Goal: Task Accomplishment & Management: Complete application form

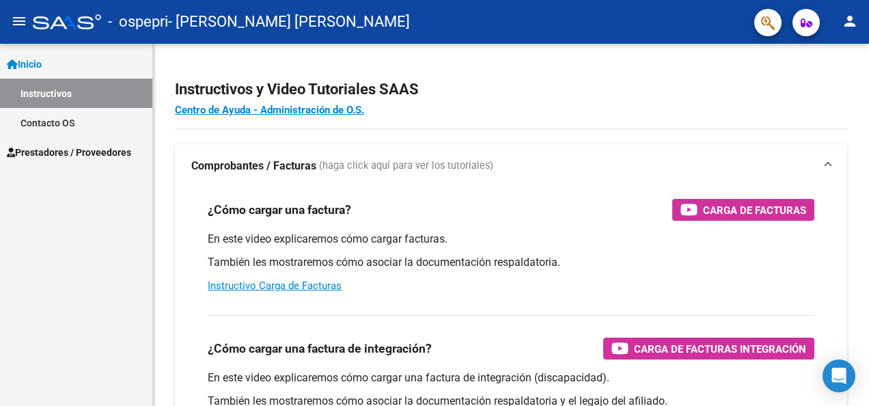
click at [78, 145] on span "Prestadores / Proveedores" at bounding box center [69, 152] width 124 height 15
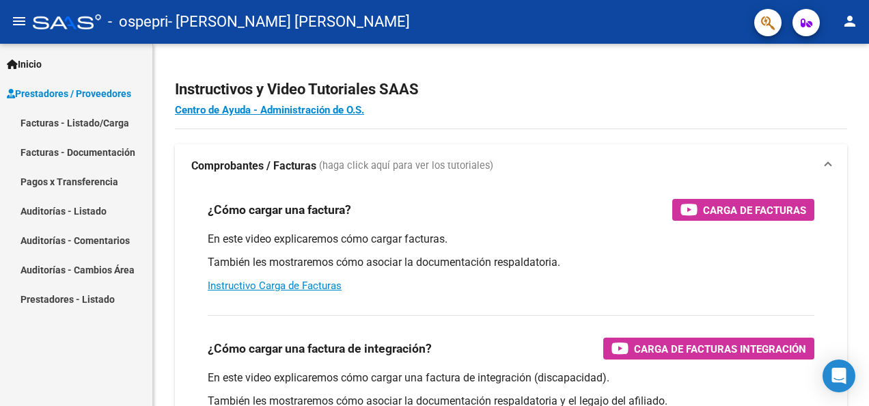
click at [83, 122] on link "Facturas - Listado/Carga" at bounding box center [76, 122] width 152 height 29
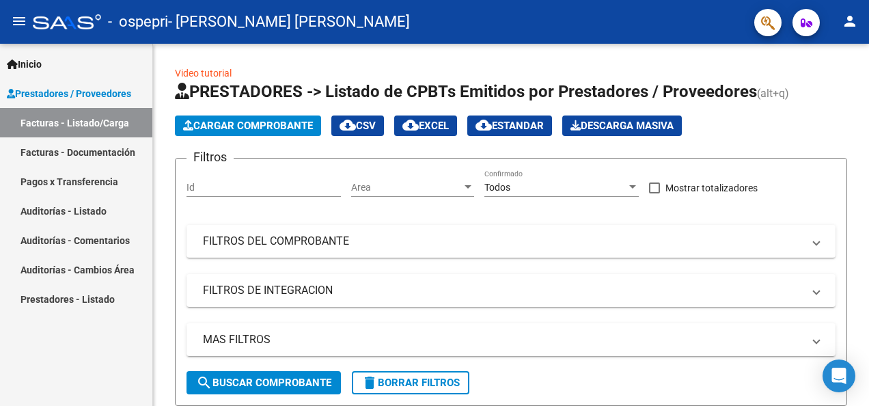
click at [109, 158] on link "Facturas - Documentación" at bounding box center [76, 151] width 152 height 29
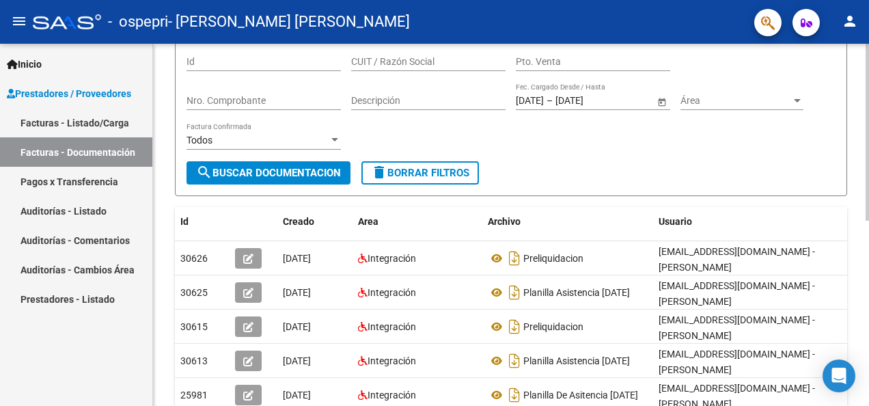
scroll to position [116, 0]
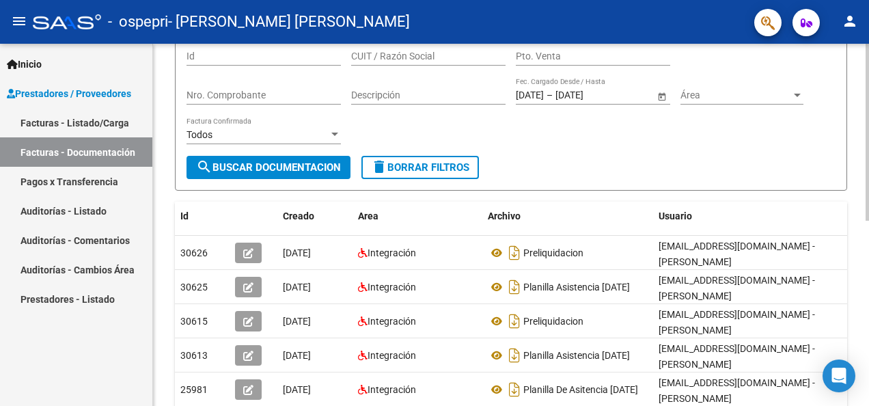
click at [868, 258] on html "menu - ospepri - [PERSON_NAME] [PERSON_NAME] person Inicio Instructivos Contact…" at bounding box center [434, 203] width 869 height 406
click at [105, 124] on link "Facturas - Listado/Carga" at bounding box center [76, 122] width 152 height 29
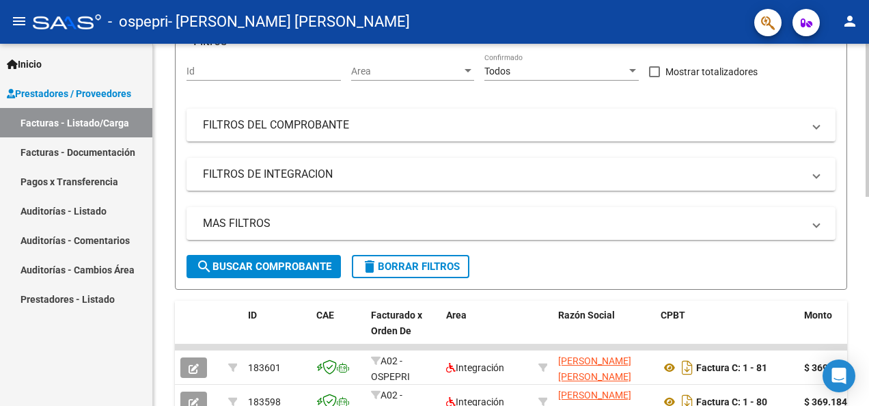
click at [864, 390] on div "Video tutorial PRESTADORES -> Listado de CPBTs Emitidos por Prestadores / Prove…" at bounding box center [511, 351] width 716 height 847
click at [865, 390] on div at bounding box center [866, 225] width 3 height 362
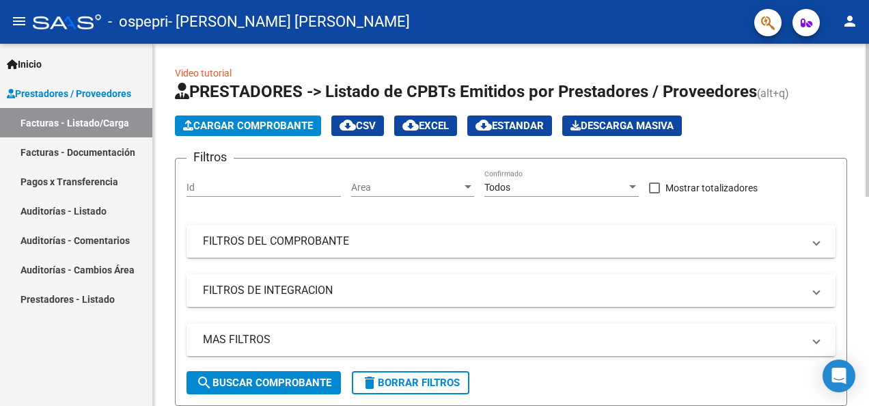
scroll to position [342, 0]
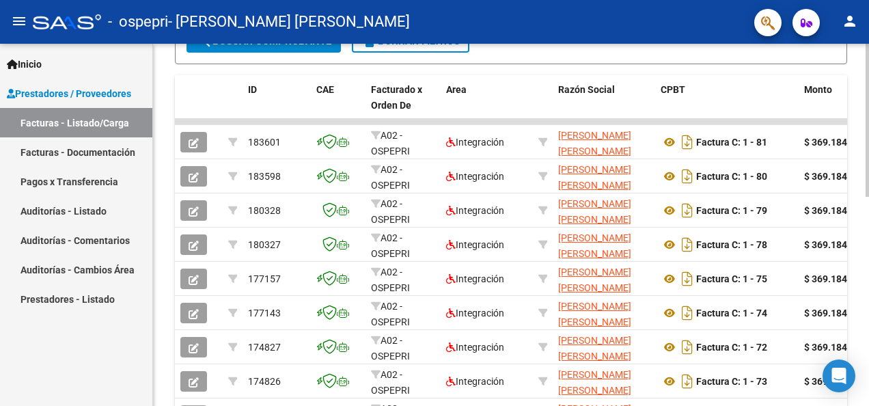
click at [868, 357] on div at bounding box center [866, 225] width 3 height 362
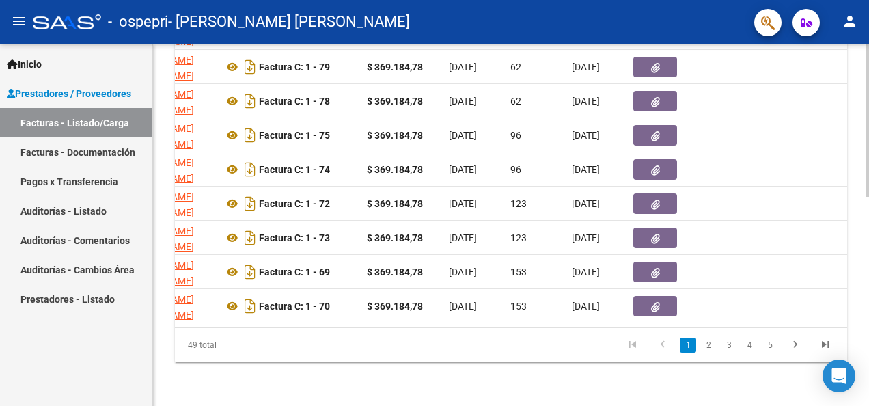
scroll to position [0, 464]
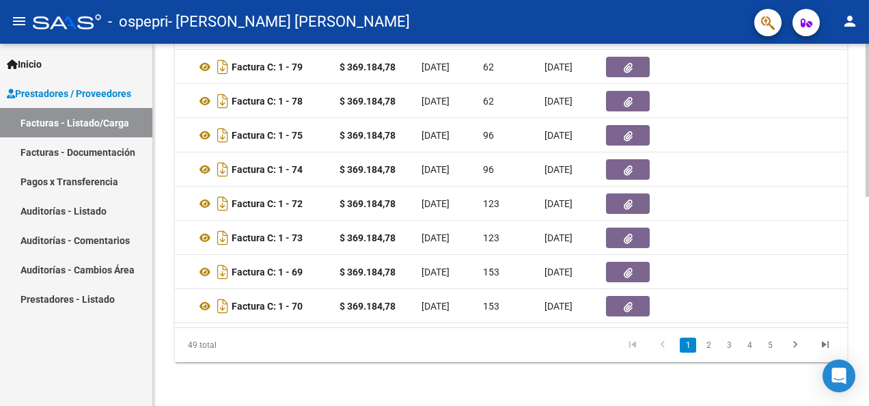
click at [866, 74] on div at bounding box center [866, 225] width 3 height 362
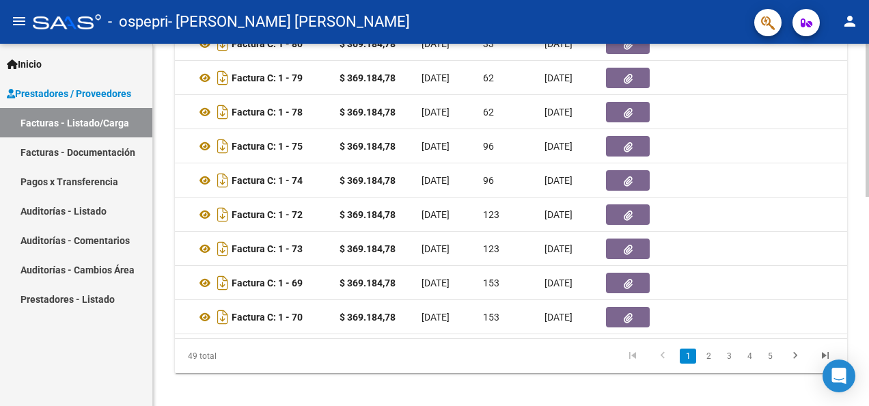
scroll to position [133, 0]
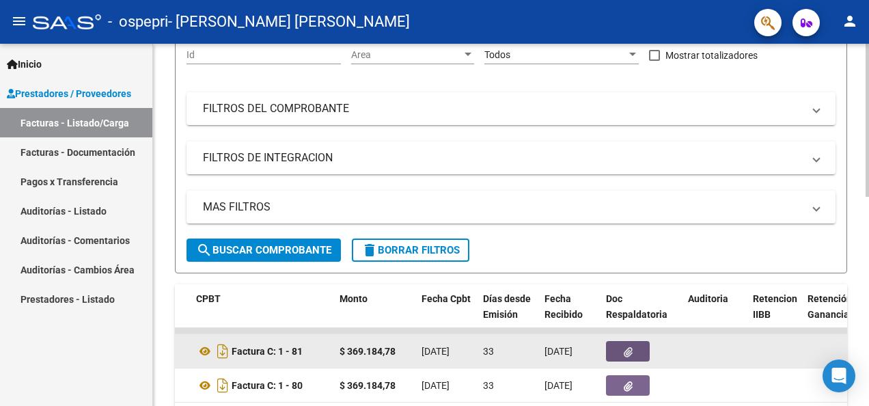
click at [627, 351] on icon "button" at bounding box center [628, 352] width 9 height 10
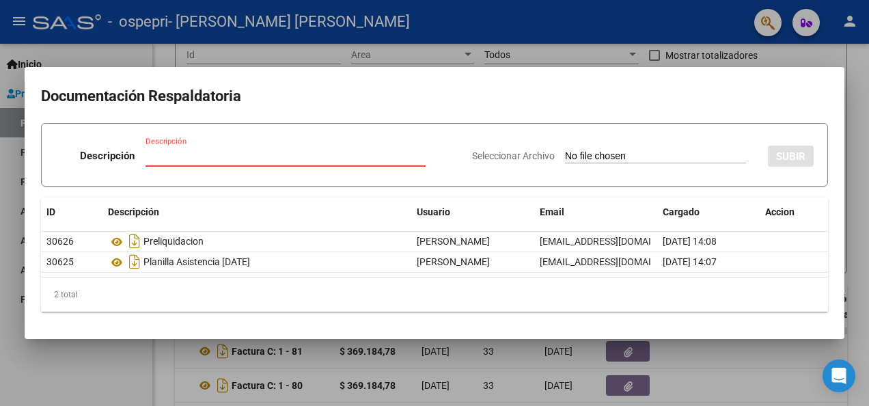
click at [798, 59] on div at bounding box center [434, 203] width 869 height 406
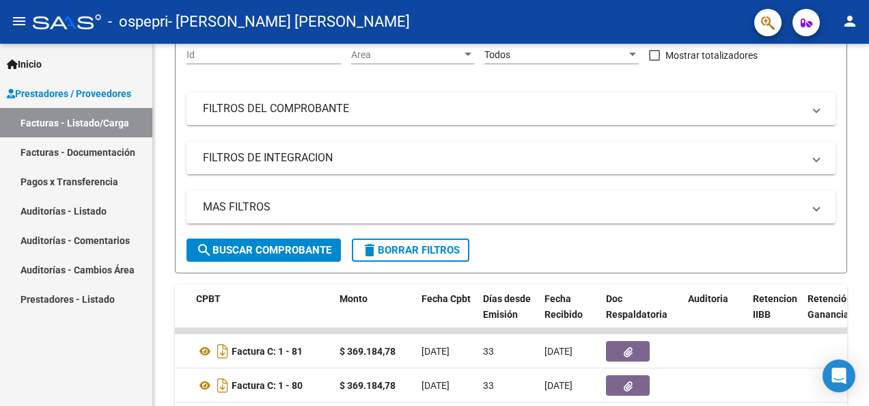
click at [55, 151] on link "Facturas - Documentación" at bounding box center [76, 151] width 152 height 29
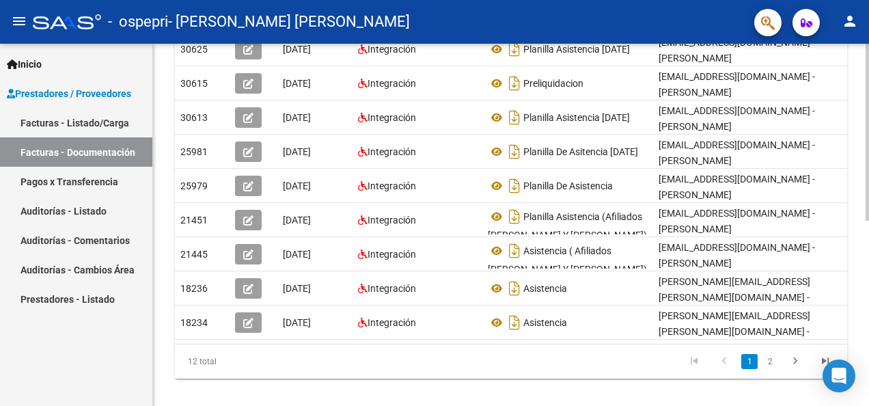
scroll to position [355, 0]
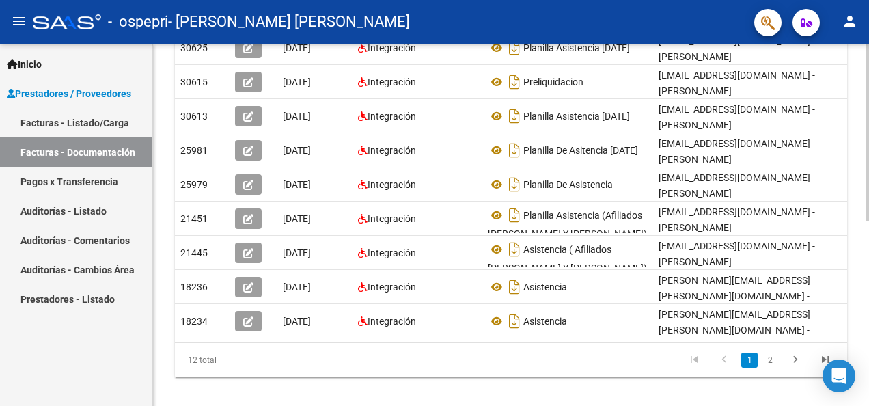
click at [868, 362] on html "menu - ospepri - [PERSON_NAME] [PERSON_NAME] person Inicio Instructivos Contact…" at bounding box center [434, 203] width 869 height 406
click at [770, 367] on link "2" at bounding box center [770, 359] width 16 height 15
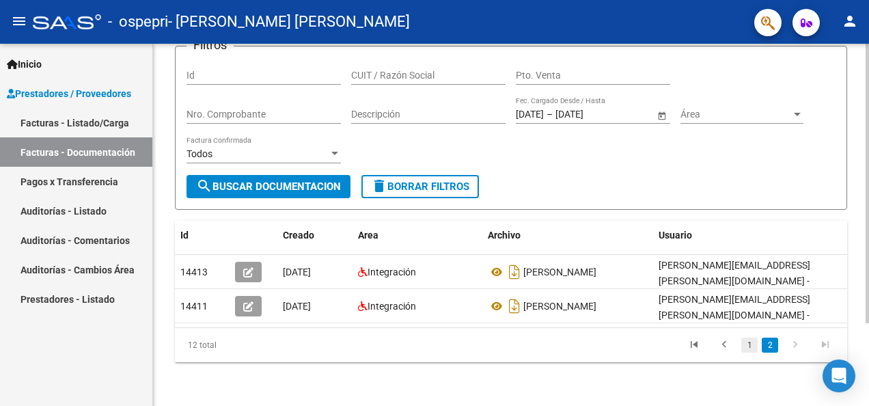
click at [747, 344] on link "1" at bounding box center [749, 344] width 16 height 15
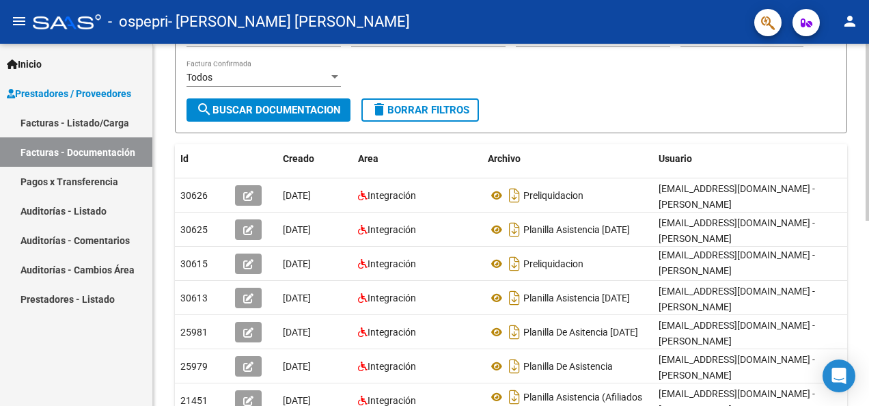
scroll to position [182, 0]
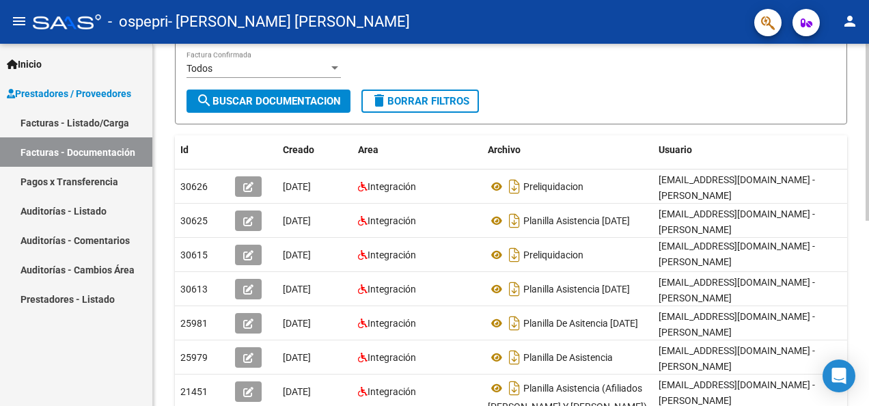
click at [868, 299] on html "menu - ospepri - [PERSON_NAME] [PERSON_NAME] person Inicio Instructivos Contact…" at bounding box center [434, 203] width 869 height 406
click at [85, 122] on link "Facturas - Listado/Carga" at bounding box center [76, 122] width 152 height 29
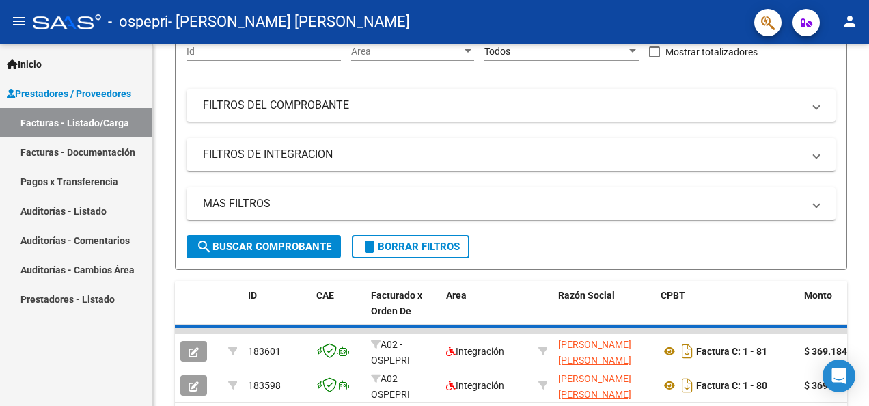
scroll to position [182, 0]
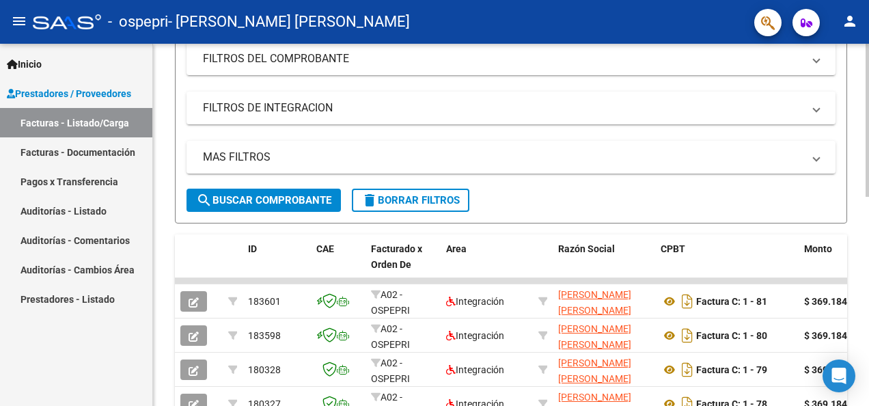
click at [867, 348] on div at bounding box center [866, 225] width 3 height 362
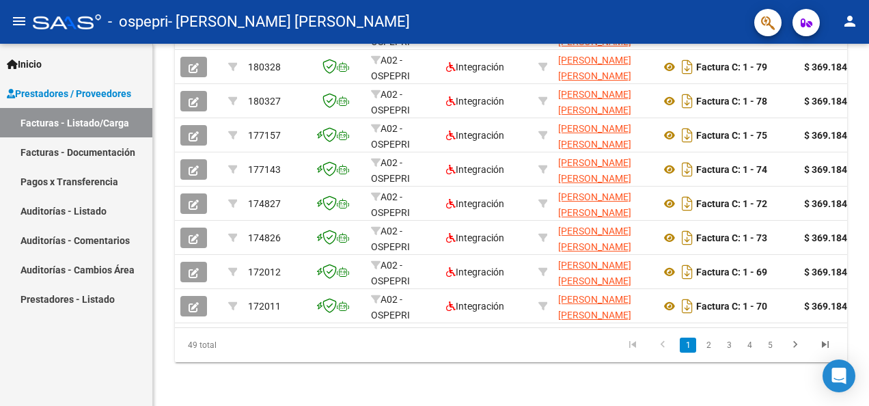
click at [86, 148] on link "Facturas - Documentación" at bounding box center [76, 151] width 152 height 29
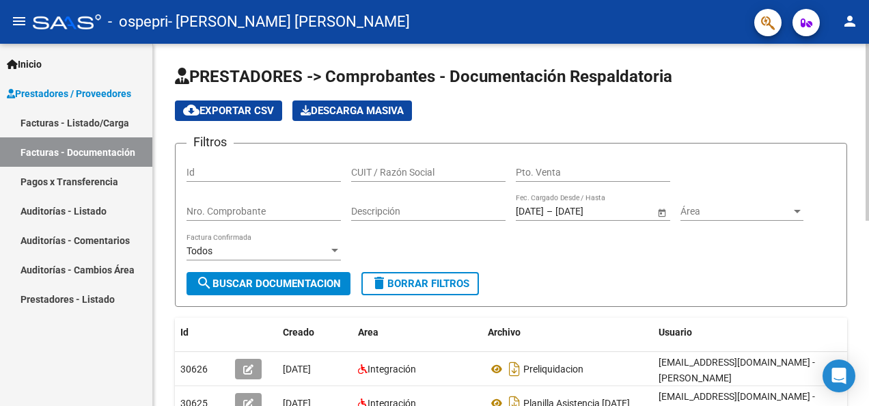
click at [865, 390] on div at bounding box center [866, 225] width 3 height 362
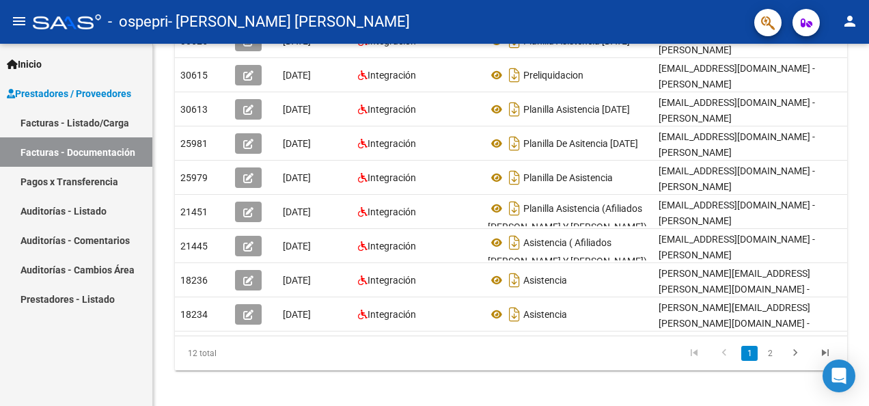
click at [79, 120] on link "Facturas - Listado/Carga" at bounding box center [76, 122] width 152 height 29
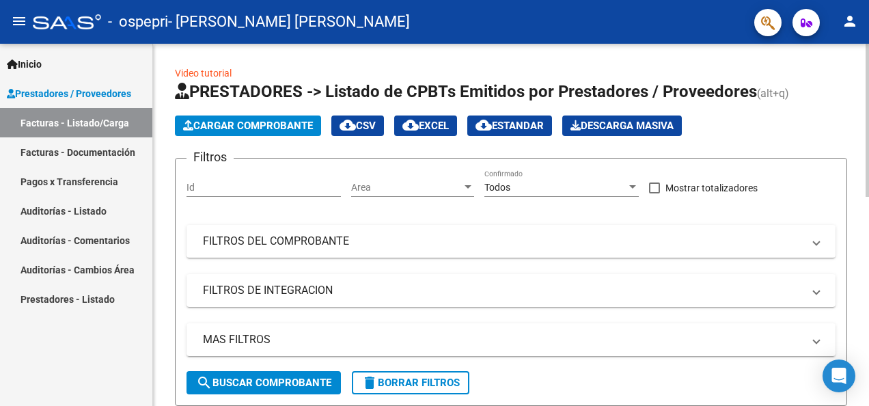
click at [867, 261] on div at bounding box center [866, 225] width 3 height 362
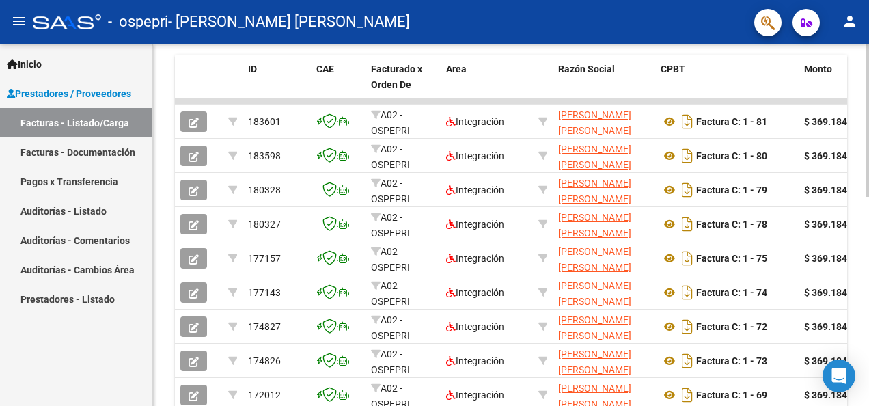
click at [867, 261] on div at bounding box center [866, 275] width 3 height 153
click at [83, 148] on link "Facturas - Documentación" at bounding box center [76, 151] width 152 height 29
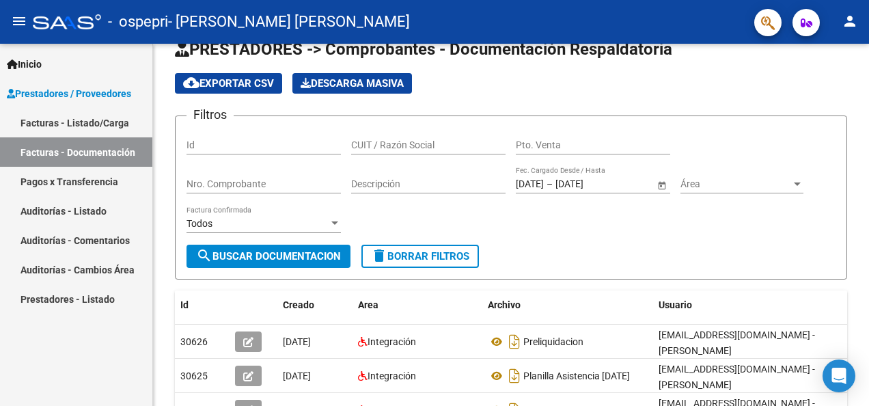
scroll to position [362, 0]
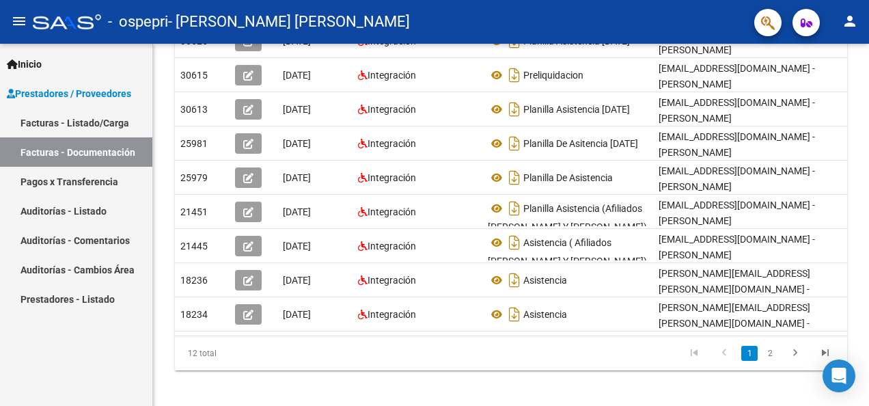
click at [38, 63] on span "Inicio" at bounding box center [24, 64] width 35 height 15
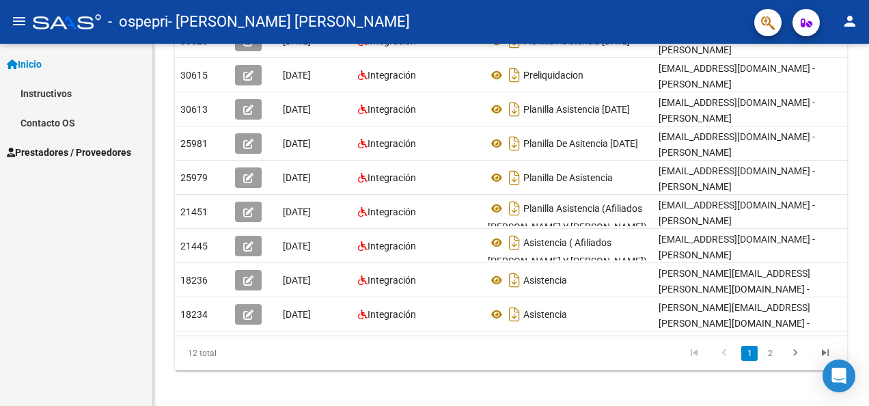
click at [60, 86] on link "Instructivos" at bounding box center [76, 93] width 152 height 29
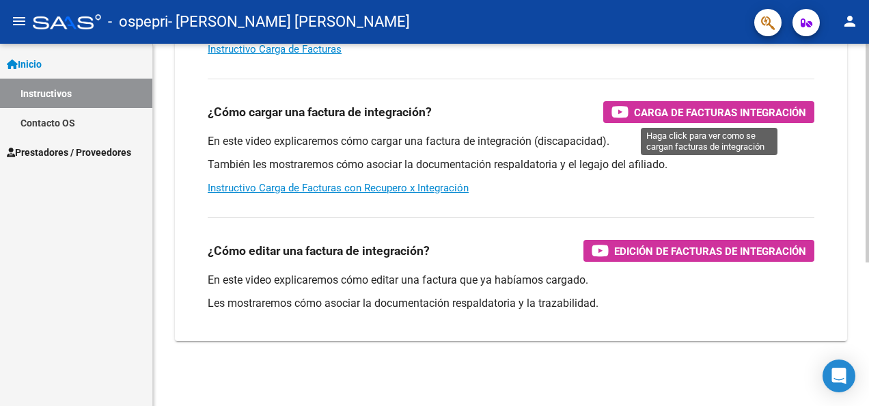
click at [639, 108] on span "Carga de Facturas Integración" at bounding box center [720, 112] width 172 height 17
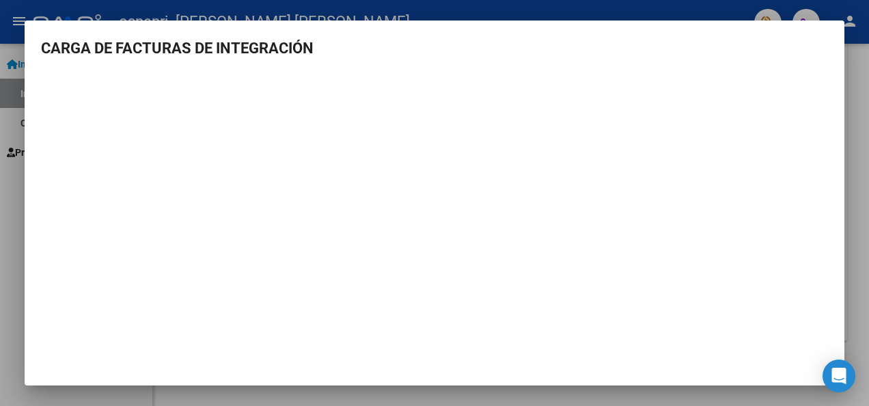
click at [820, 33] on mat-dialog-container "CARGA DE FACTURAS DE INTEGRACIÓN" at bounding box center [435, 202] width 820 height 365
click at [362, 49] on h3 "CARGA DE FACTURAS DE INTEGRACIÓN" at bounding box center [434, 48] width 787 height 23
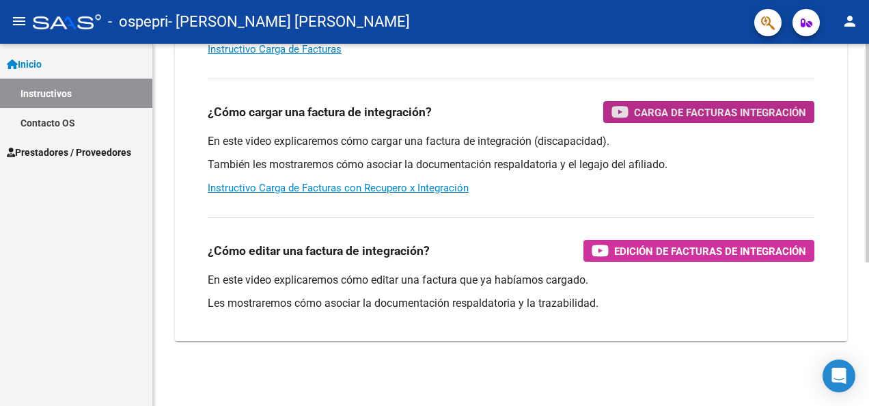
click at [866, 68] on div at bounding box center [866, 225] width 3 height 362
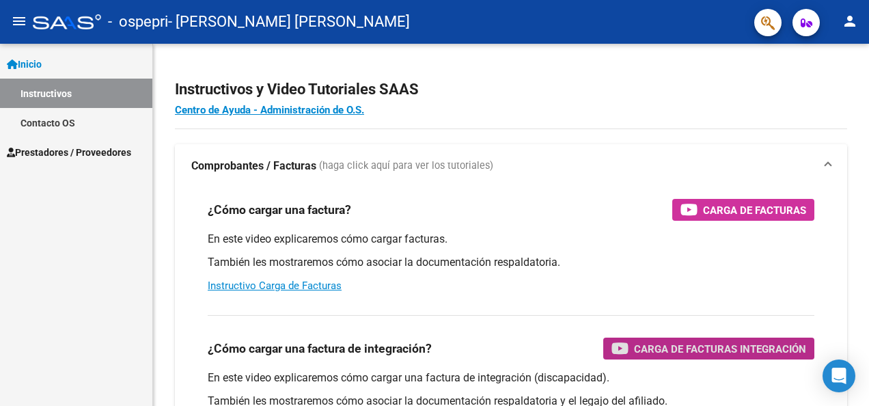
click at [62, 148] on span "Prestadores / Proveedores" at bounding box center [69, 152] width 124 height 15
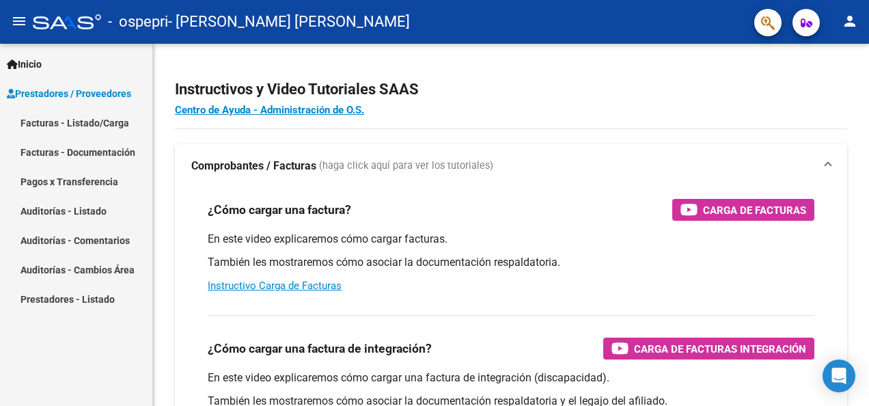
click at [82, 120] on link "Facturas - Listado/Carga" at bounding box center [76, 122] width 152 height 29
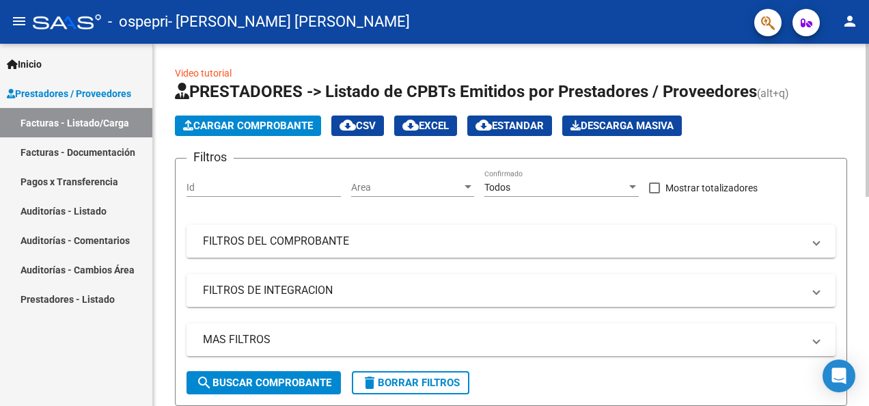
click at [230, 125] on span "Cargar Comprobante" at bounding box center [248, 126] width 130 height 12
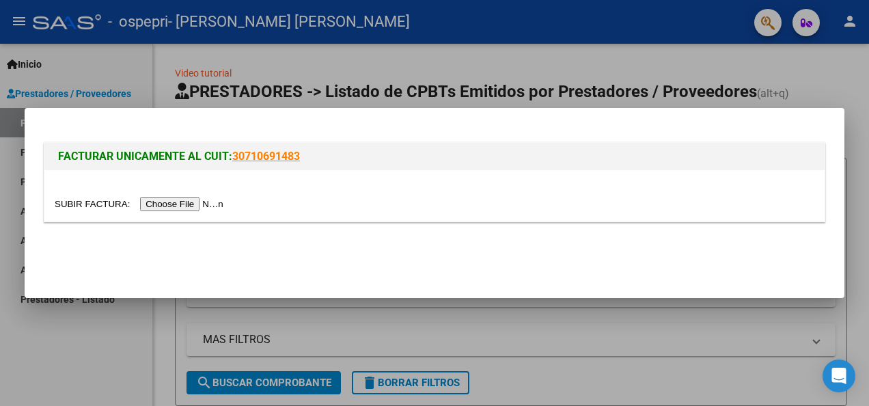
click at [161, 206] on input "file" at bounding box center [141, 204] width 173 height 14
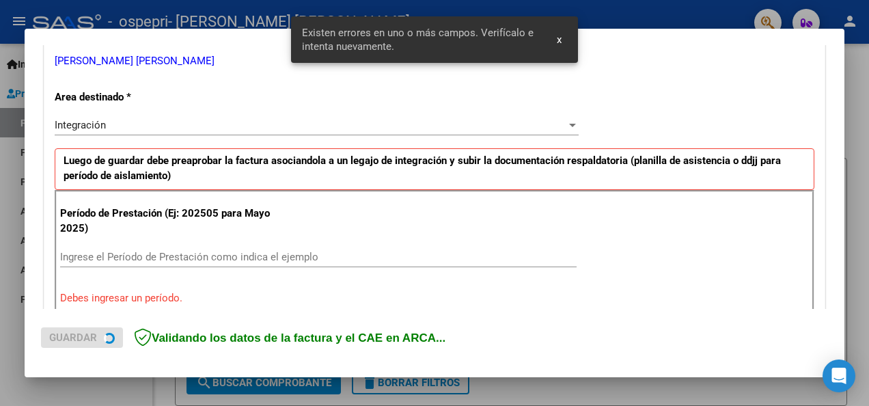
scroll to position [316, 0]
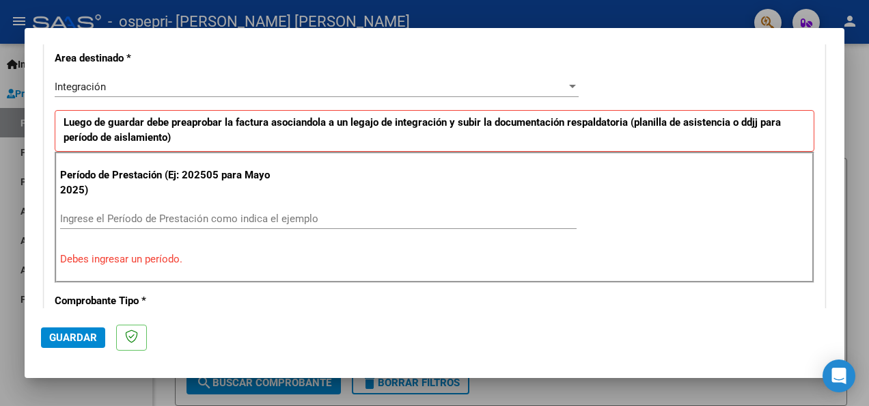
click at [277, 214] on input "Ingrese el Período de Prestación como indica el ejemplo" at bounding box center [318, 218] width 516 height 12
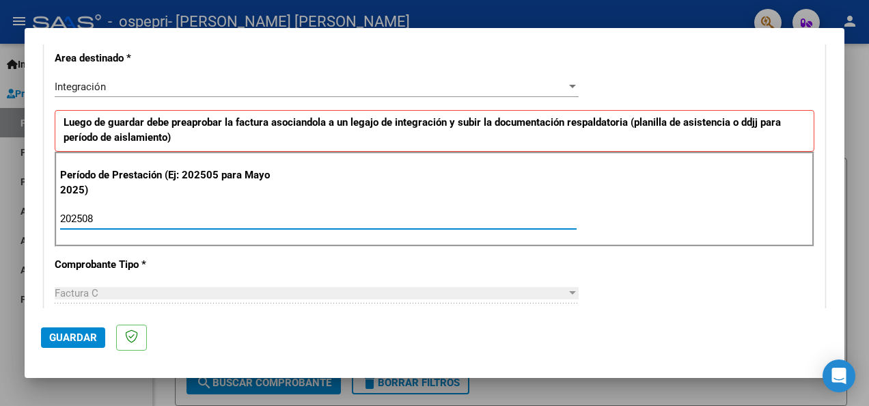
type input "202508"
click at [75, 342] on span "Guardar" at bounding box center [73, 337] width 48 height 12
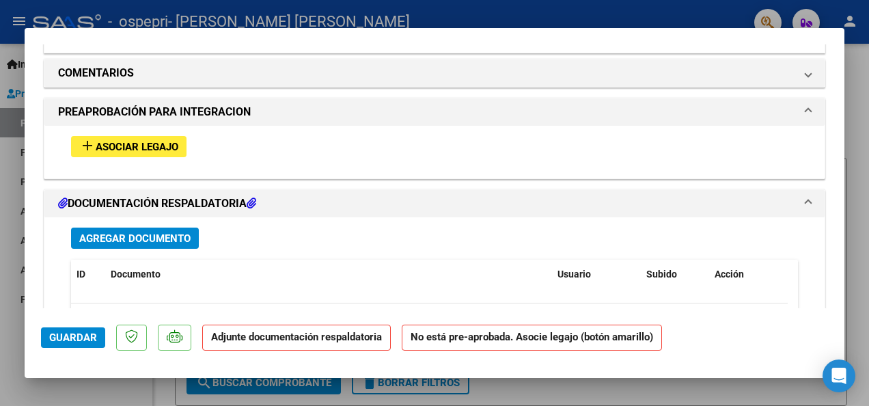
scroll to position [1202, 0]
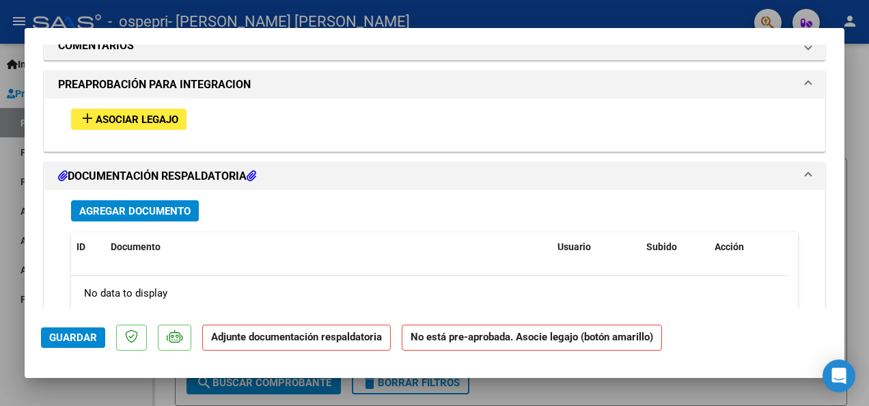
click at [139, 116] on span "Asociar Legajo" at bounding box center [137, 119] width 83 height 12
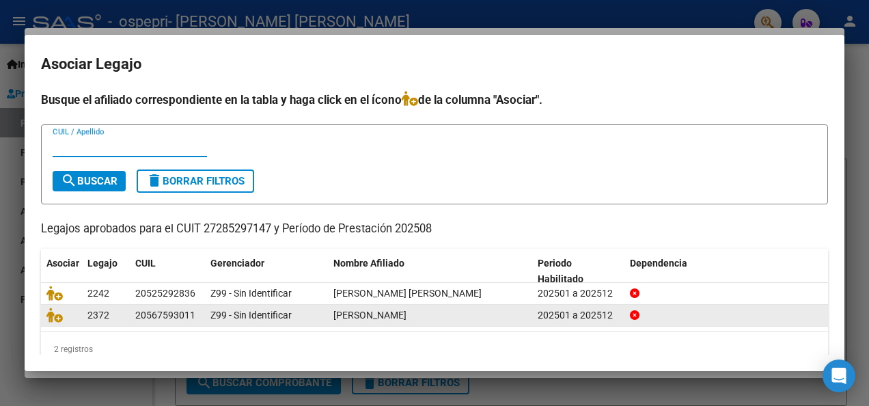
click at [314, 311] on div "Z99 - Sin Identificar" at bounding box center [266, 315] width 112 height 16
click at [148, 315] on div "20567593011" at bounding box center [165, 315] width 60 height 16
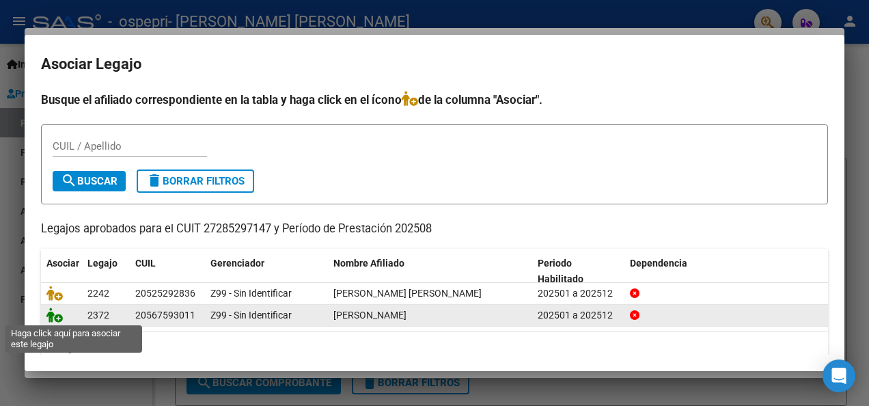
click at [51, 312] on icon at bounding box center [54, 314] width 16 height 15
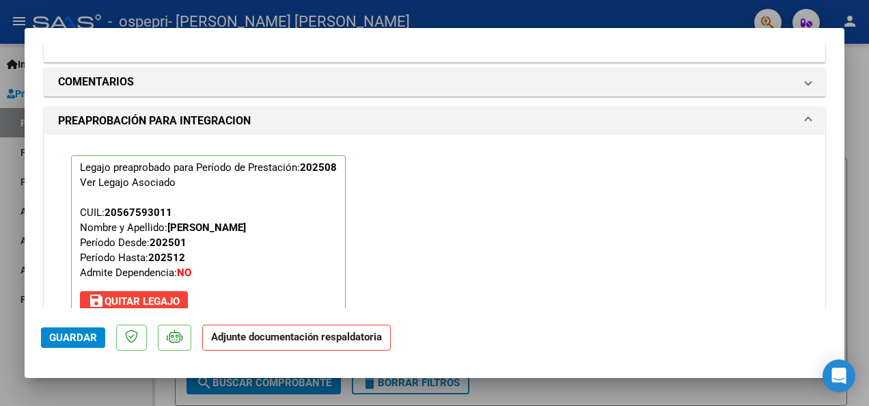
scroll to position [1238, 0]
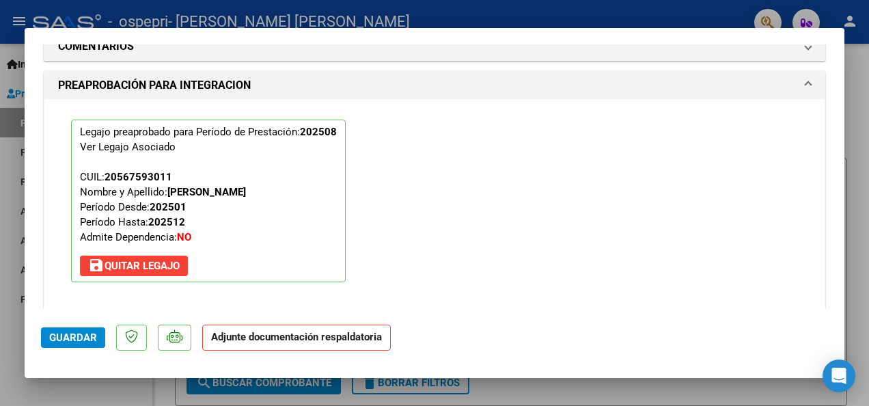
click at [72, 339] on span "Guardar" at bounding box center [73, 337] width 48 height 12
click at [261, 339] on strong "Adjunte documentación respaldatoria" at bounding box center [296, 337] width 171 height 12
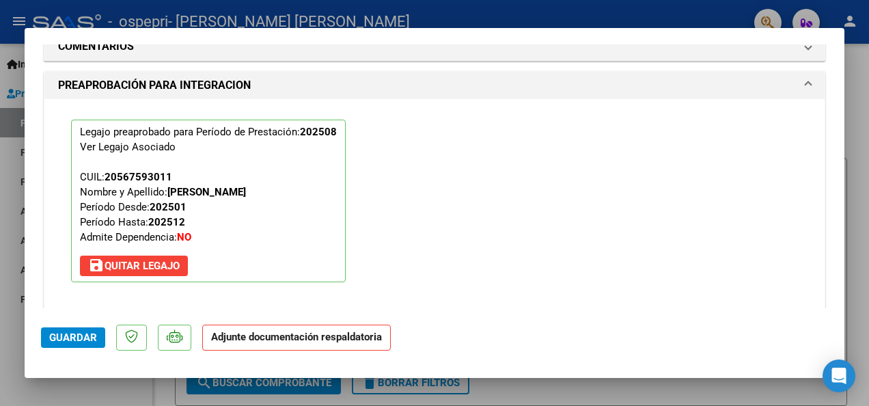
click at [261, 339] on strong "Adjunte documentación respaldatoria" at bounding box center [296, 337] width 171 height 12
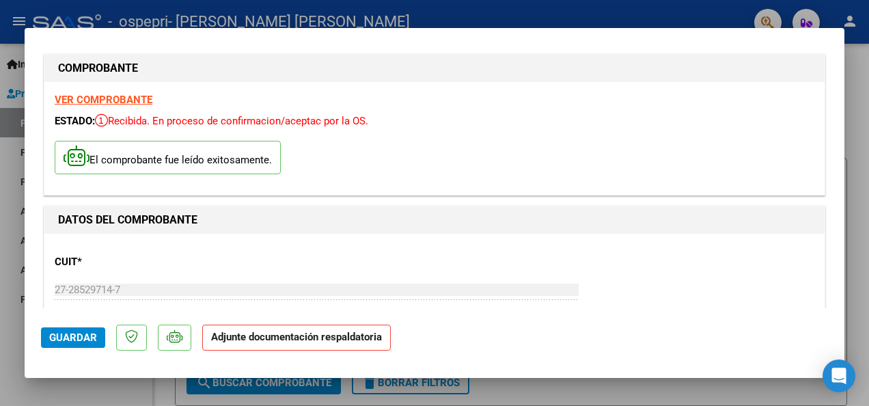
scroll to position [0, 0]
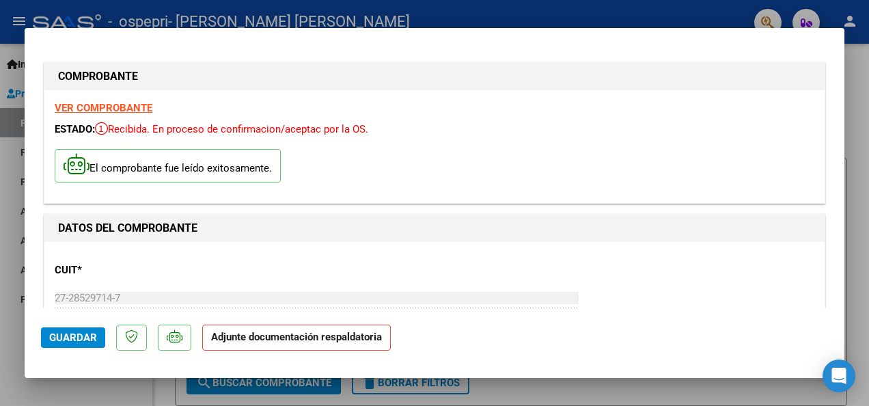
click at [68, 333] on span "Guardar" at bounding box center [73, 337] width 48 height 12
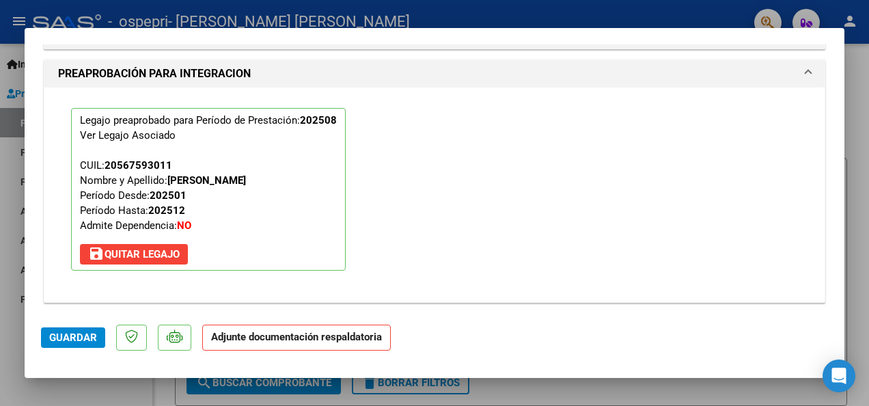
scroll to position [1568, 0]
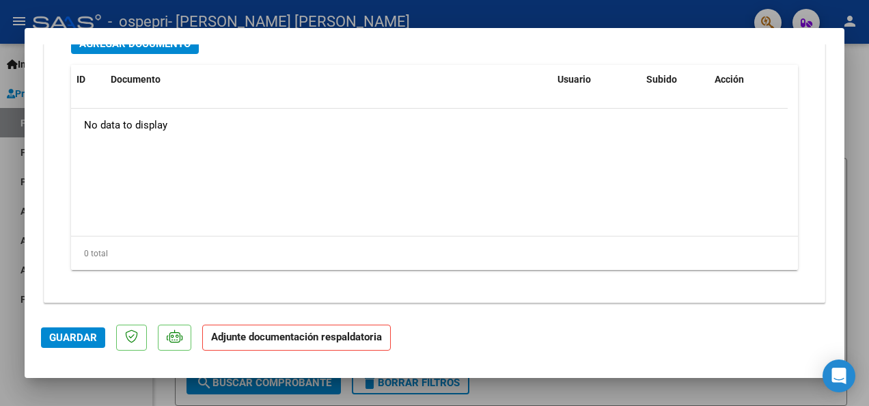
click at [855, 100] on div at bounding box center [434, 203] width 869 height 406
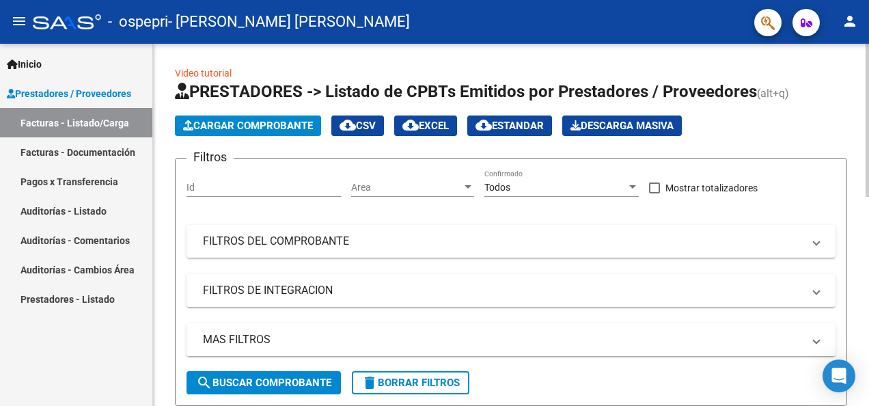
click at [867, 298] on div at bounding box center [866, 225] width 3 height 362
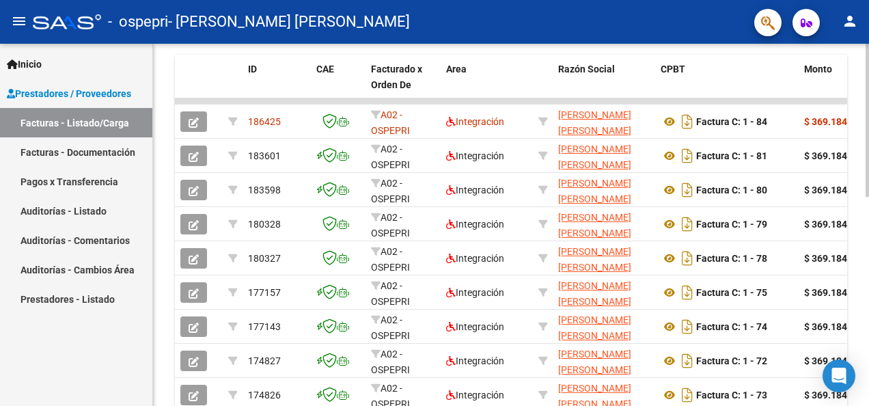
click at [867, 298] on div at bounding box center [866, 275] width 3 height 153
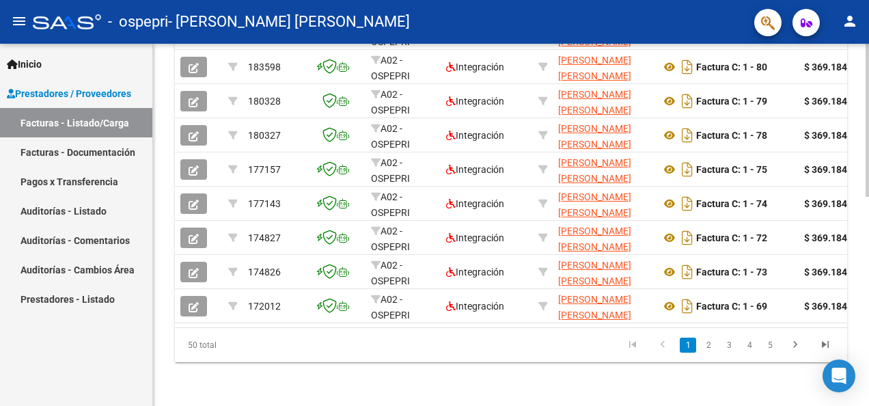
click at [865, 365] on div at bounding box center [866, 225] width 3 height 362
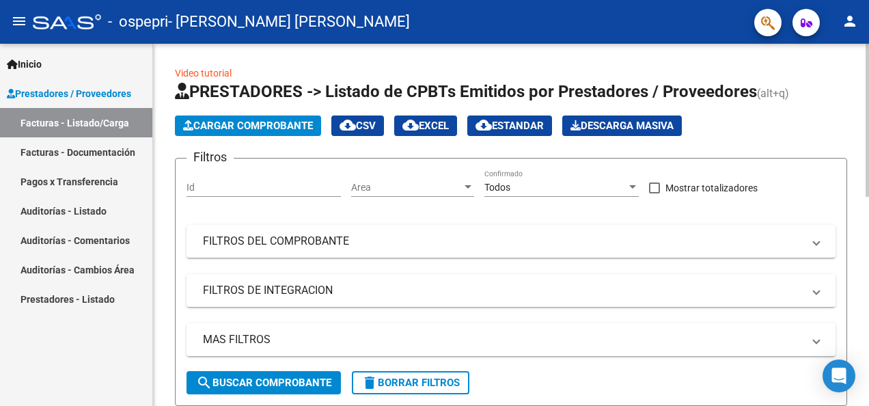
scroll to position [342, 0]
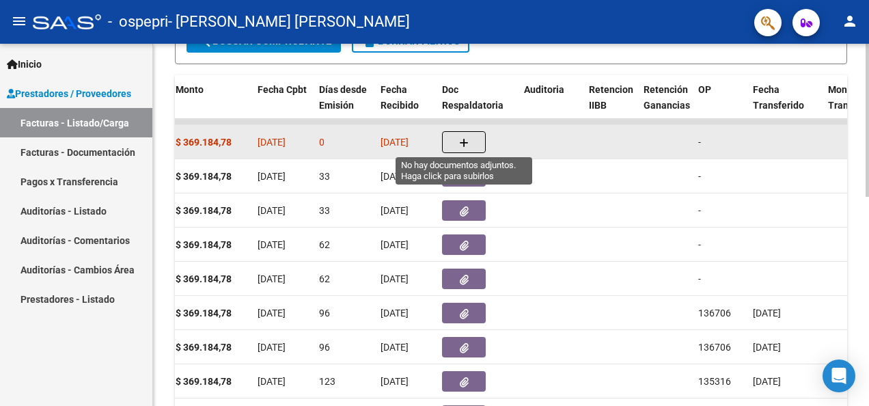
click at [462, 141] on icon "button" at bounding box center [464, 143] width 10 height 10
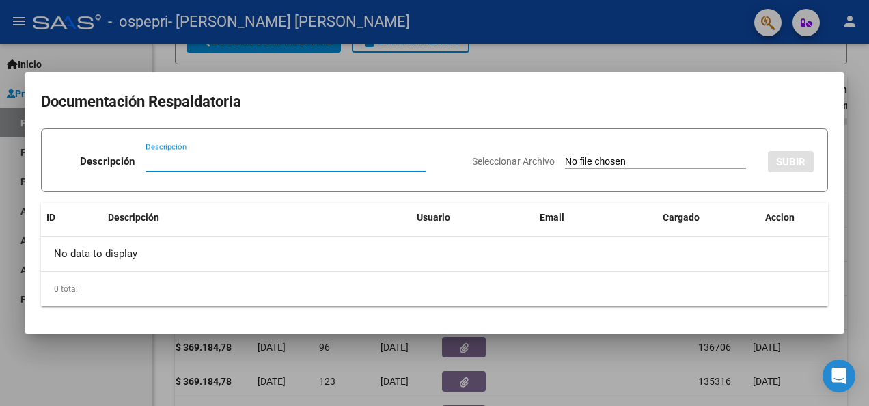
click at [340, 160] on input "Descripción" at bounding box center [285, 161] width 280 height 12
type input "PLANILLA ASISTENCIA"
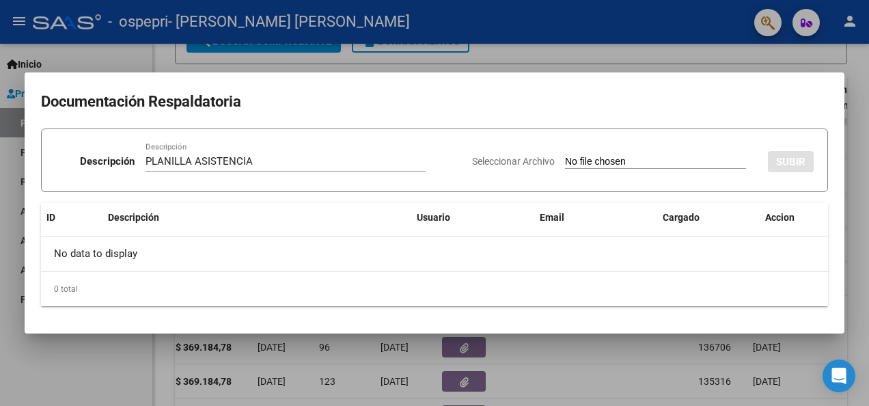
click at [594, 161] on input "Seleccionar Archivo" at bounding box center [655, 162] width 181 height 13
type input "C:\fakepath\PLANILLA ASISTENCIA [PERSON_NAME].pdf"
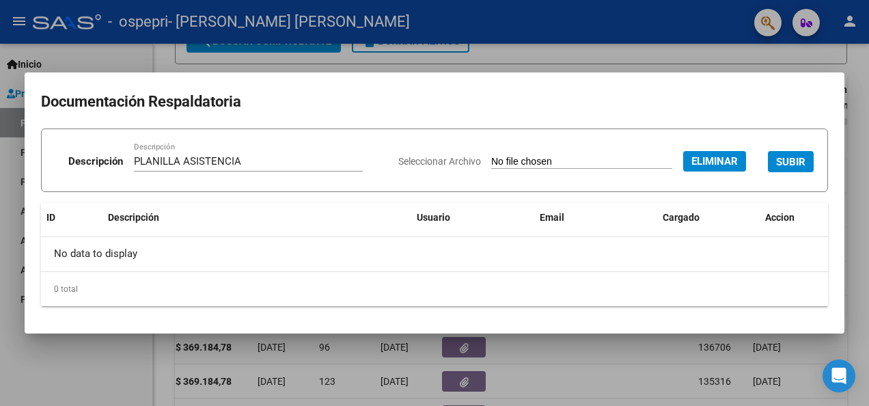
click at [803, 159] on span "SUBIR" at bounding box center [790, 162] width 29 height 12
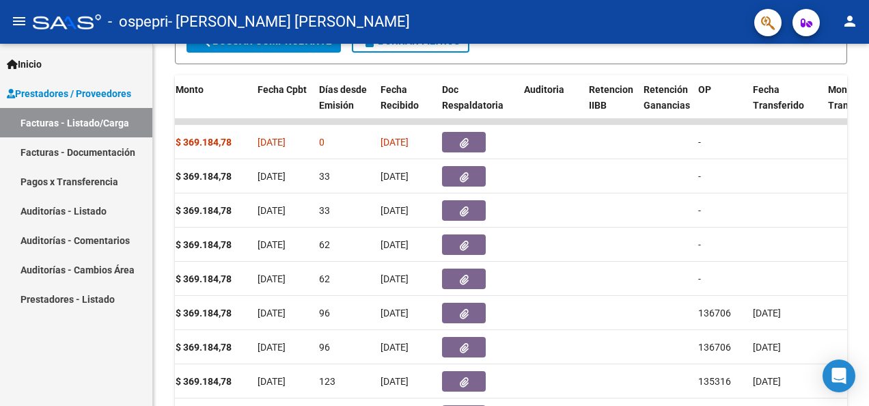
click at [81, 123] on link "Facturas - Listado/Carga" at bounding box center [76, 122] width 152 height 29
click at [90, 115] on link "Facturas - Listado/Carga" at bounding box center [76, 122] width 152 height 29
click at [93, 86] on span "Prestadores / Proveedores" at bounding box center [69, 93] width 124 height 15
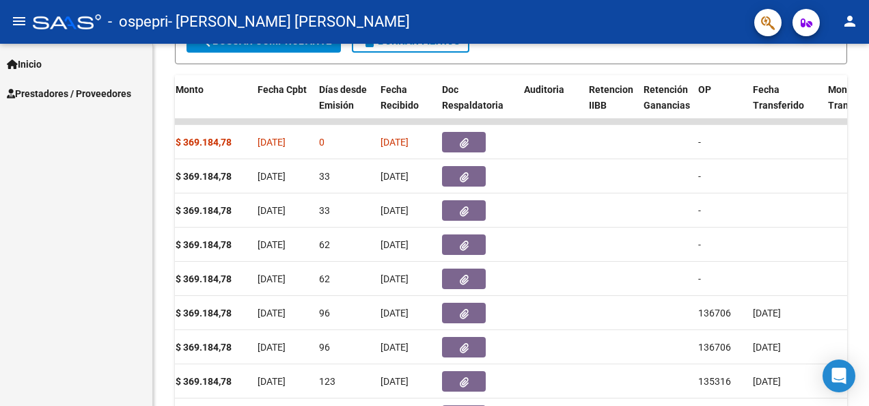
click at [93, 86] on span "Prestadores / Proveedores" at bounding box center [69, 93] width 124 height 15
click at [90, 90] on span "Prestadores / Proveedores" at bounding box center [69, 93] width 124 height 15
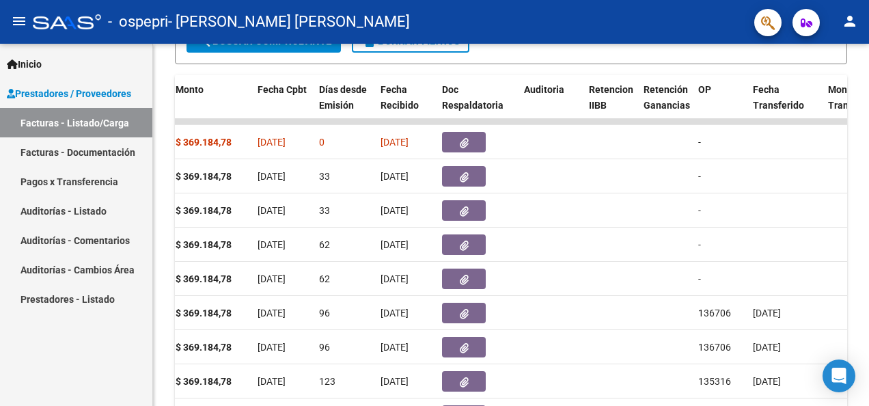
click at [74, 123] on link "Facturas - Listado/Carga" at bounding box center [76, 122] width 152 height 29
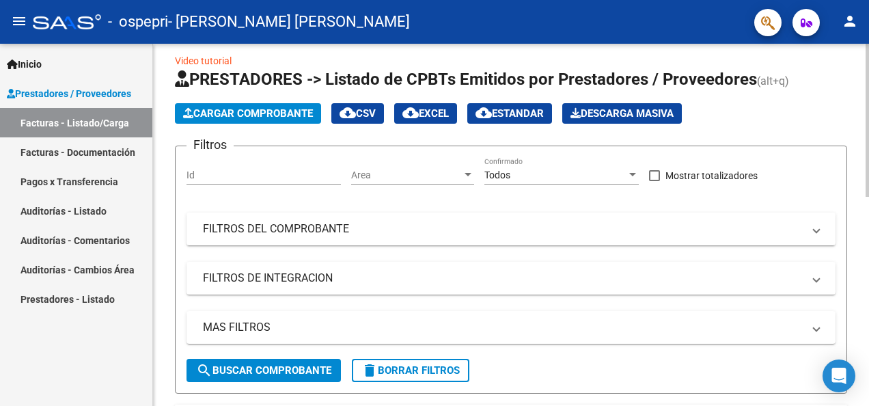
scroll to position [0, 0]
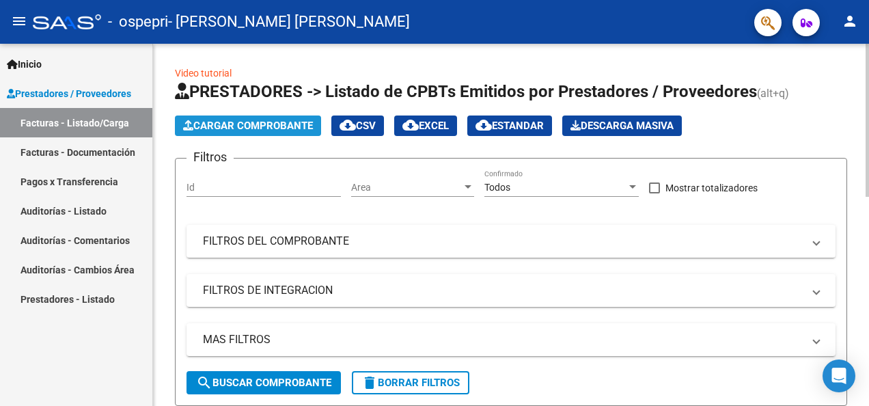
click at [265, 125] on span "Cargar Comprobante" at bounding box center [248, 126] width 130 height 12
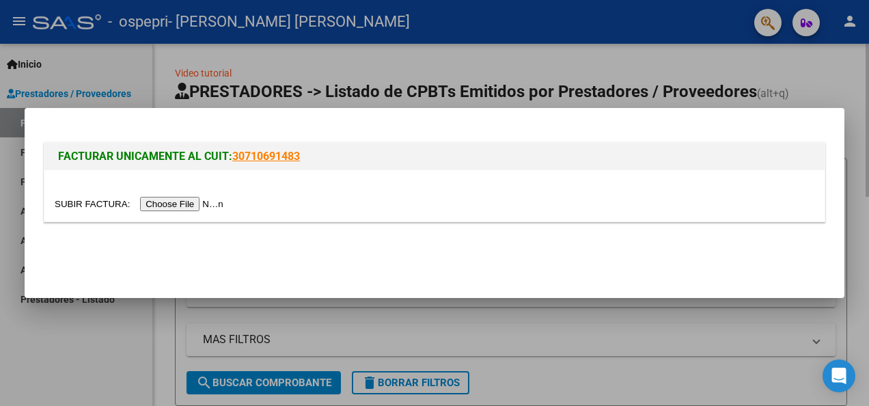
click at [265, 126] on div "FACTURAR UNICAMENTE AL CUIT: 30710691483" at bounding box center [434, 177] width 787 height 106
click at [160, 199] on input "file" at bounding box center [141, 204] width 173 height 14
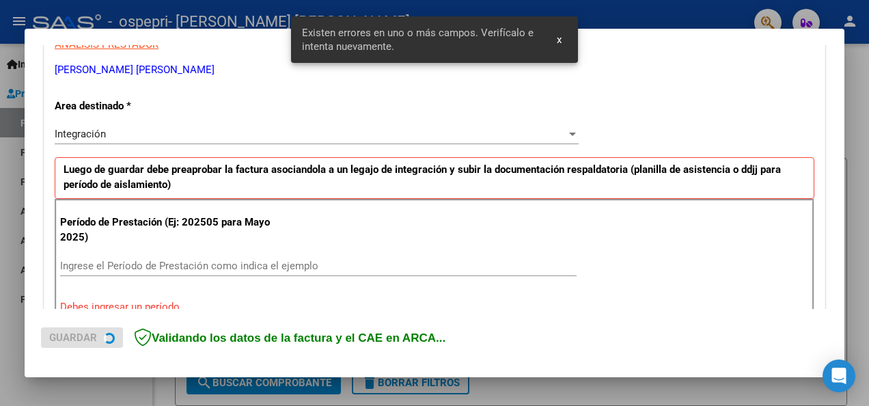
scroll to position [316, 0]
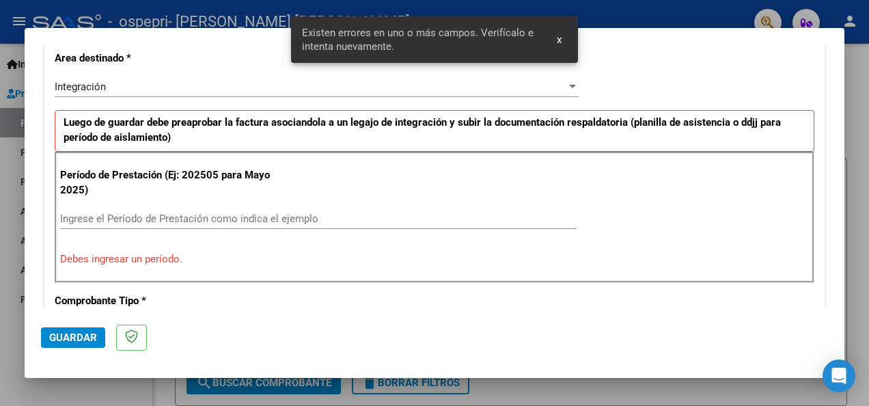
click at [199, 212] on input "Ingrese el Período de Prestación como indica el ejemplo" at bounding box center [318, 218] width 516 height 12
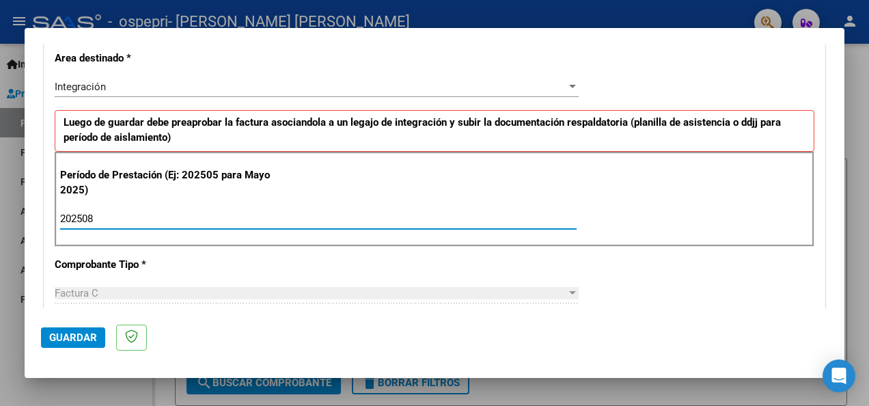
type input "202508"
click at [82, 342] on span "Guardar" at bounding box center [73, 337] width 48 height 12
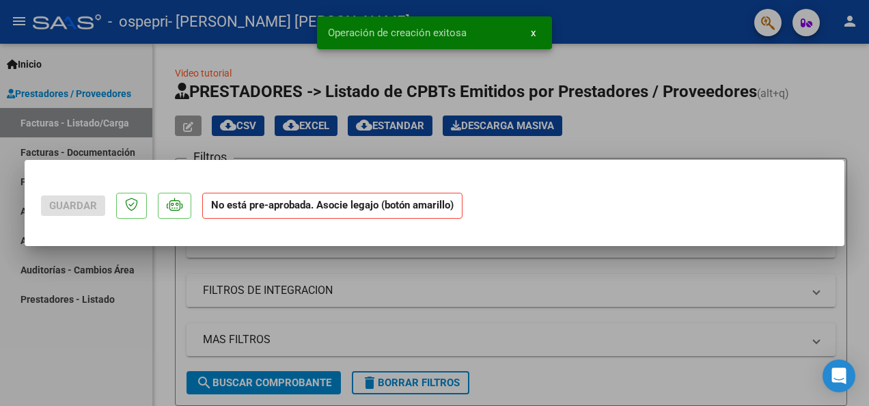
scroll to position [0, 0]
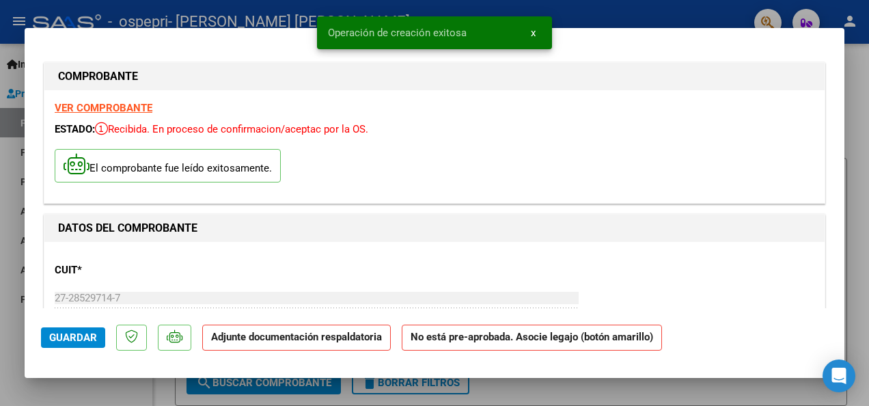
click at [82, 332] on span "Guardar" at bounding box center [73, 337] width 48 height 12
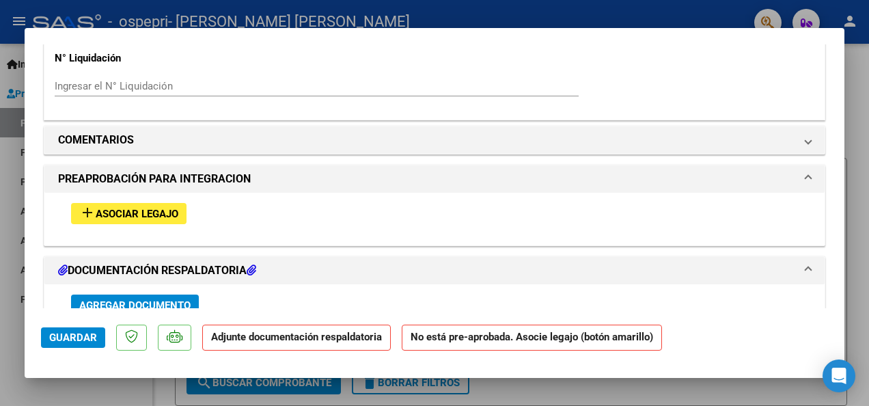
scroll to position [1120, 0]
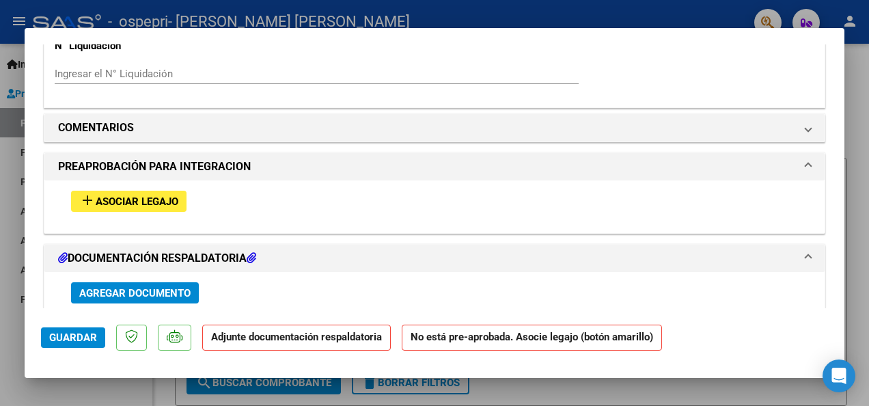
click at [138, 195] on span "Asociar Legajo" at bounding box center [137, 201] width 83 height 12
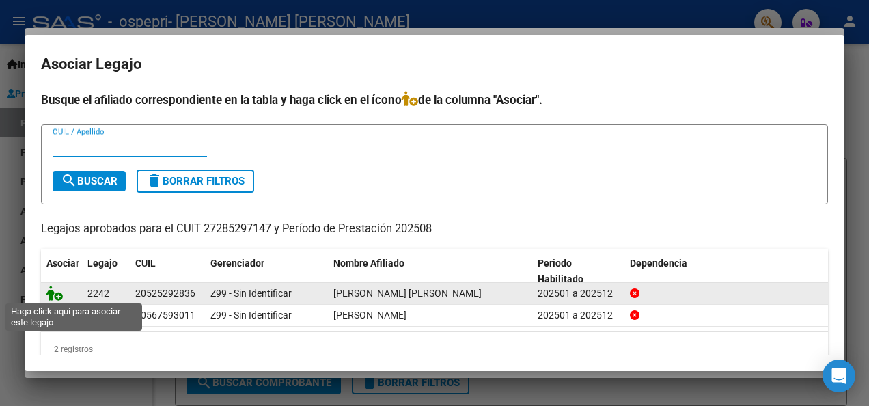
click at [53, 293] on icon at bounding box center [54, 293] width 16 height 15
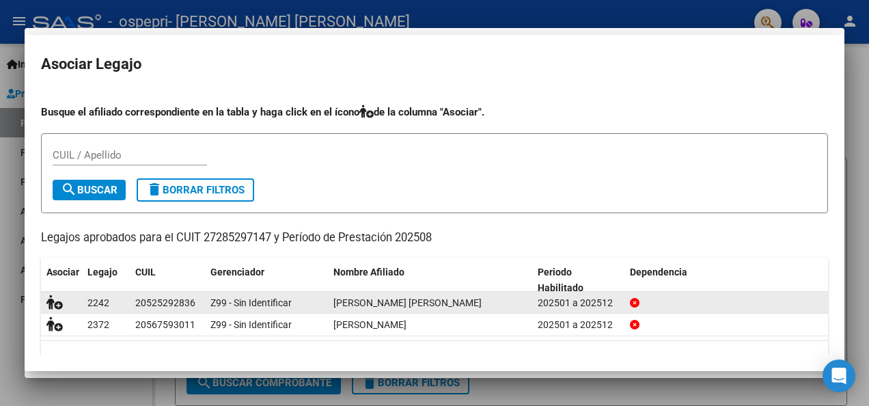
scroll to position [1156, 0]
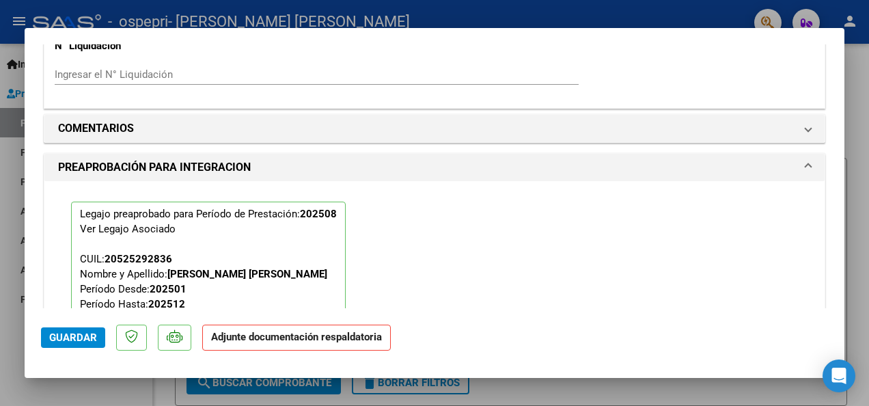
click at [70, 339] on span "Guardar" at bounding box center [73, 337] width 48 height 12
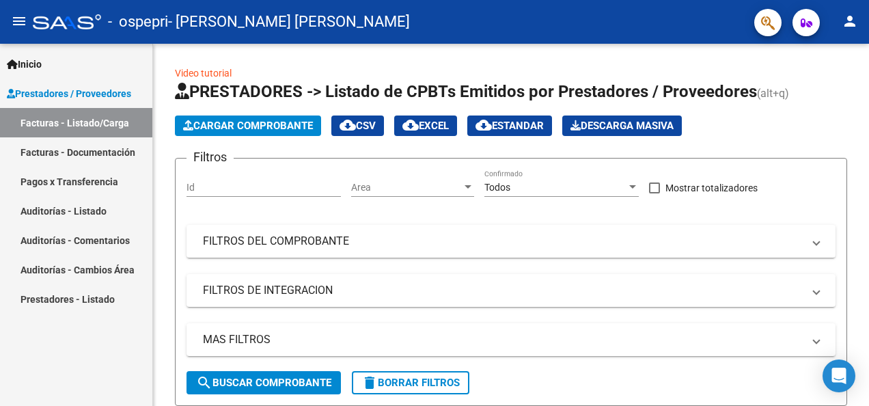
click at [115, 119] on link "Facturas - Listado/Carga" at bounding box center [76, 122] width 152 height 29
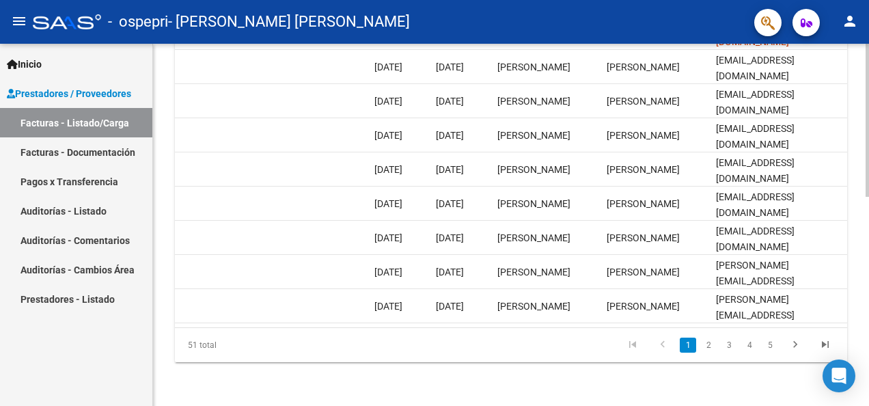
scroll to position [0, 2048]
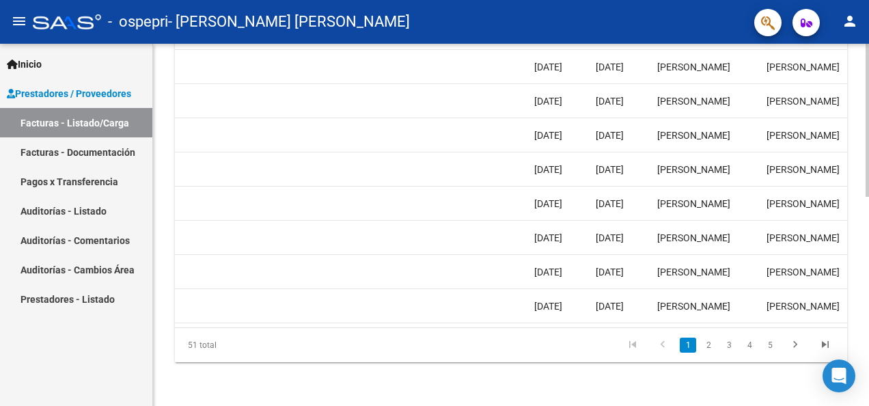
click at [868, 74] on html "menu - ospepri - [PERSON_NAME] [PERSON_NAME] person Inicio Instructivos Contact…" at bounding box center [434, 203] width 869 height 406
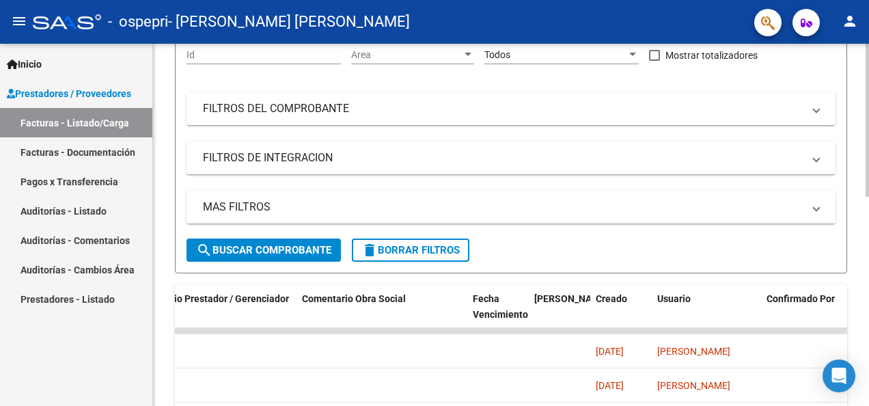
click at [868, 74] on html "menu - ospepri - [PERSON_NAME] [PERSON_NAME] person Inicio Instructivos Contact…" at bounding box center [434, 203] width 869 height 406
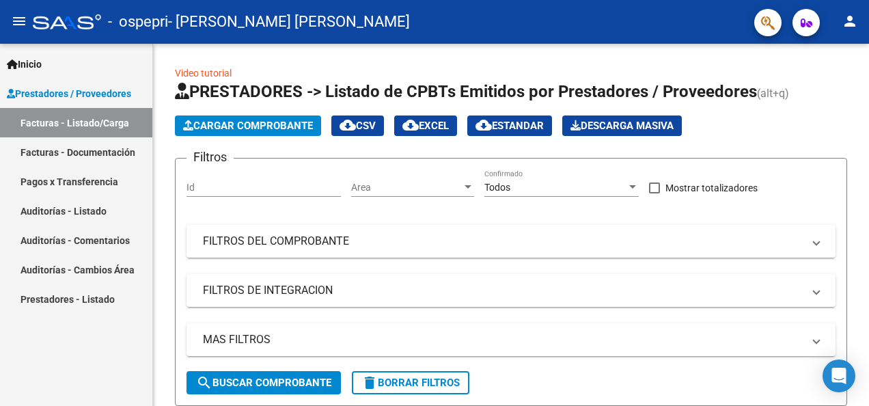
click at [107, 122] on link "Facturas - Listado/Carga" at bounding box center [76, 122] width 152 height 29
click at [867, 275] on div at bounding box center [866, 225] width 3 height 362
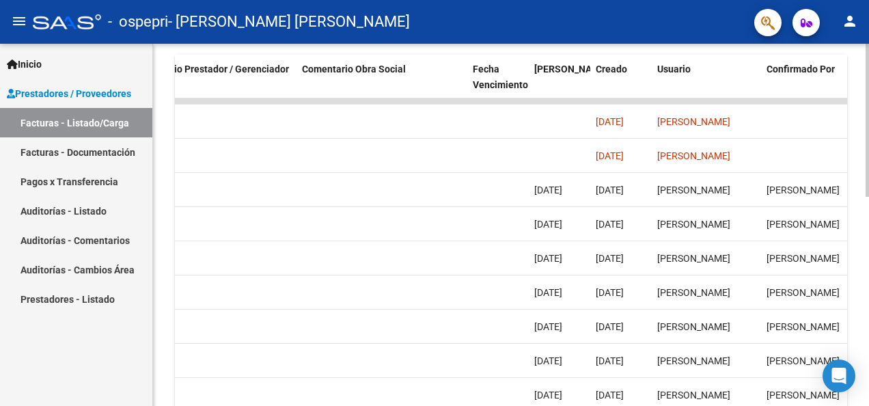
click at [866, 365] on div at bounding box center [866, 225] width 3 height 362
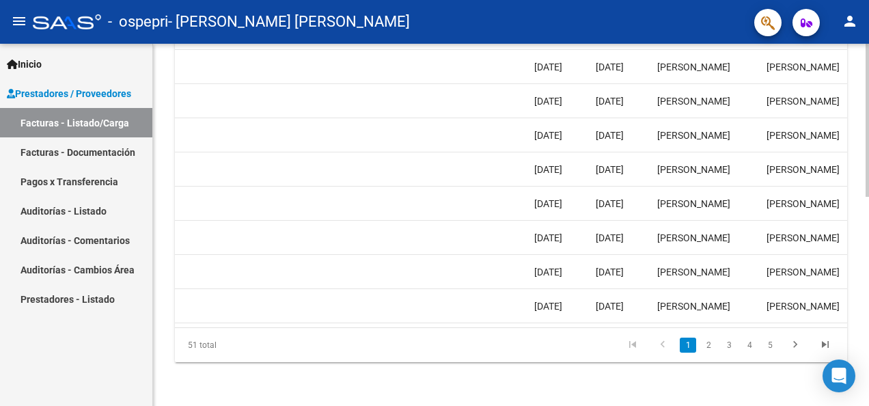
click at [866, 365] on div at bounding box center [866, 329] width 3 height 153
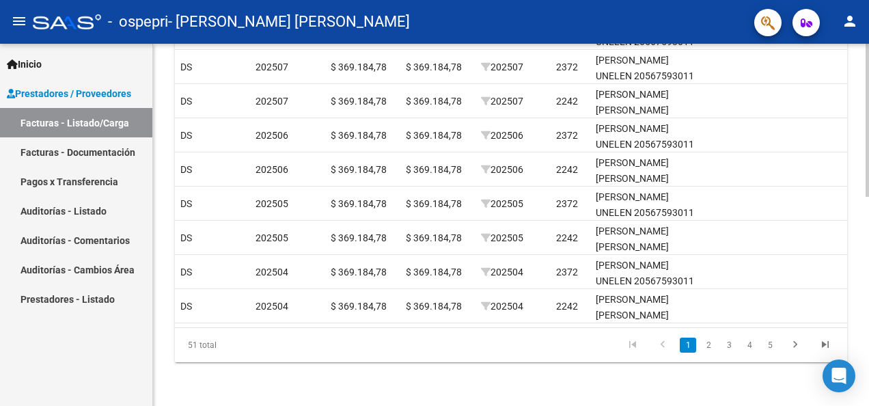
scroll to position [0, 1447]
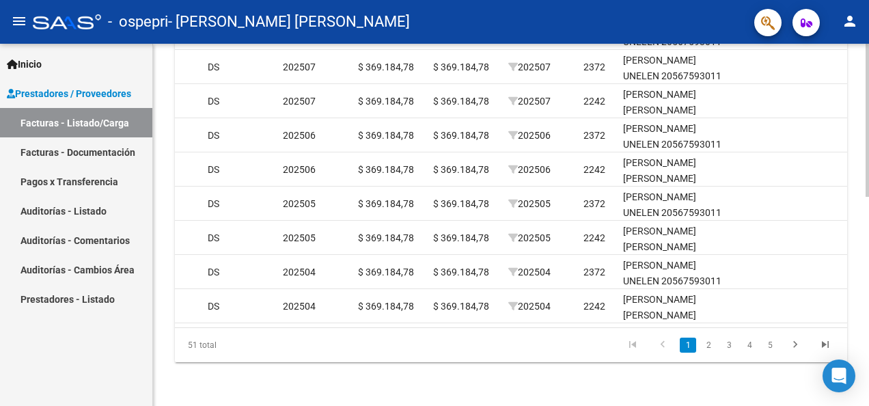
click at [866, 67] on div at bounding box center [866, 225] width 3 height 362
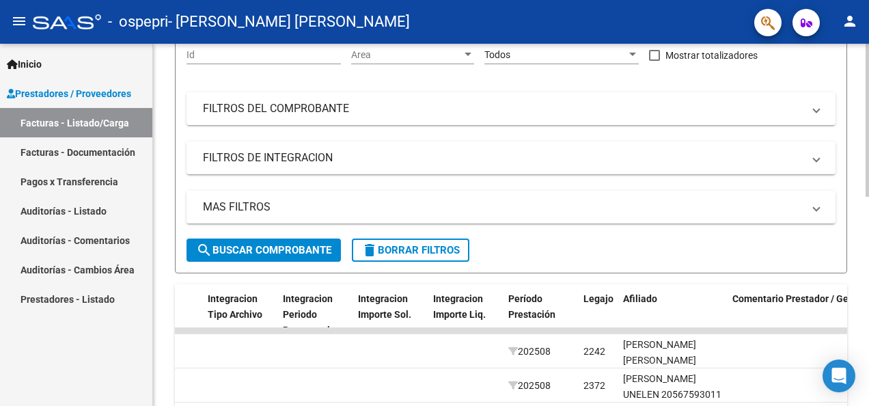
click at [868, 265] on div at bounding box center [866, 225] width 3 height 362
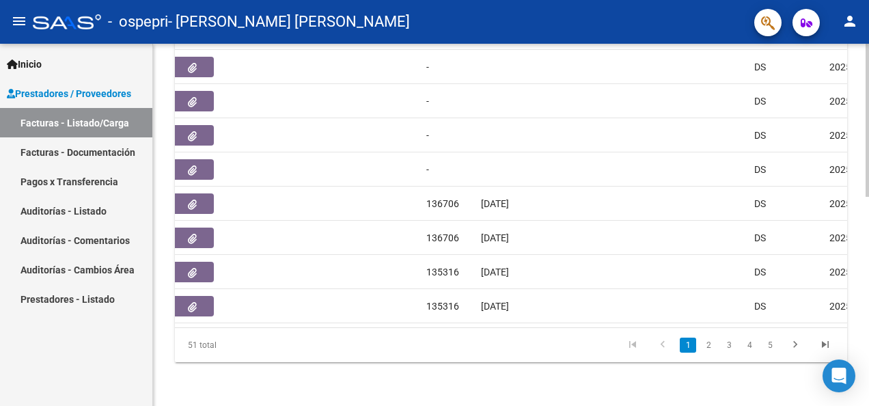
scroll to position [0, 900]
click at [867, 98] on div at bounding box center [866, 225] width 3 height 362
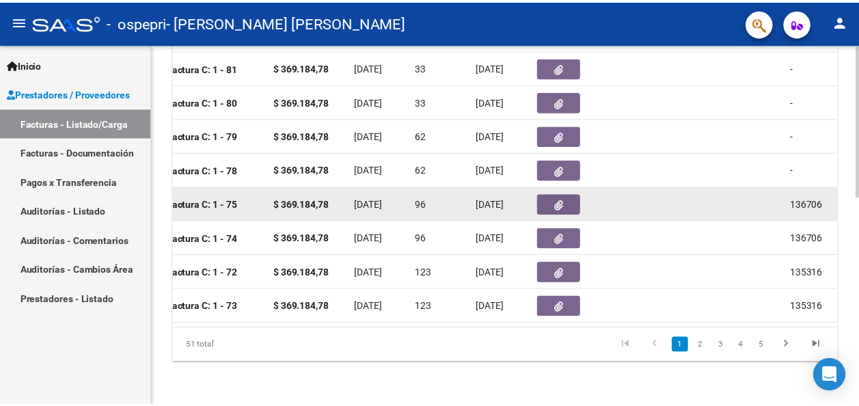
scroll to position [153, 0]
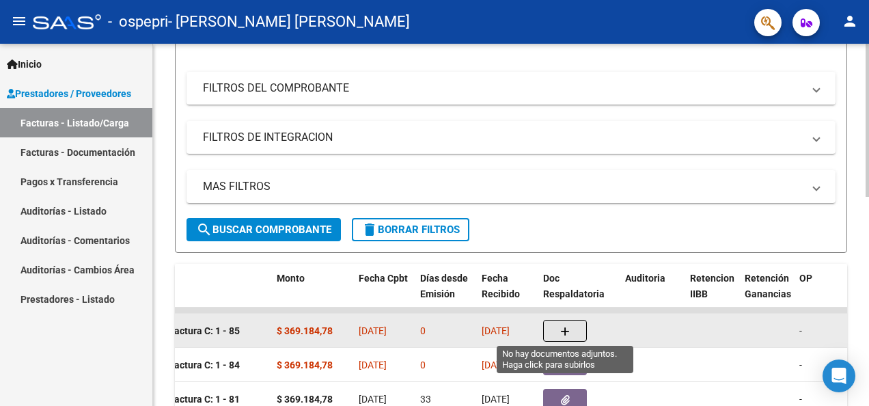
click at [567, 328] on icon "button" at bounding box center [565, 331] width 10 height 10
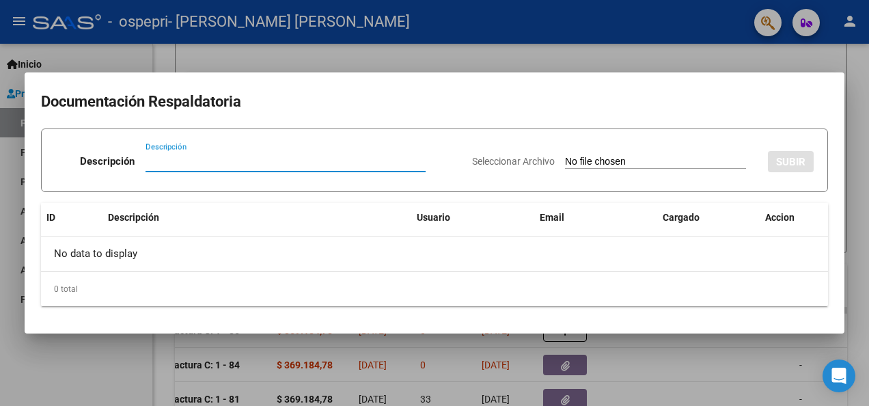
click at [290, 161] on input "Descripción" at bounding box center [285, 161] width 280 height 12
type input "PLANILLA ASISTENCIA"
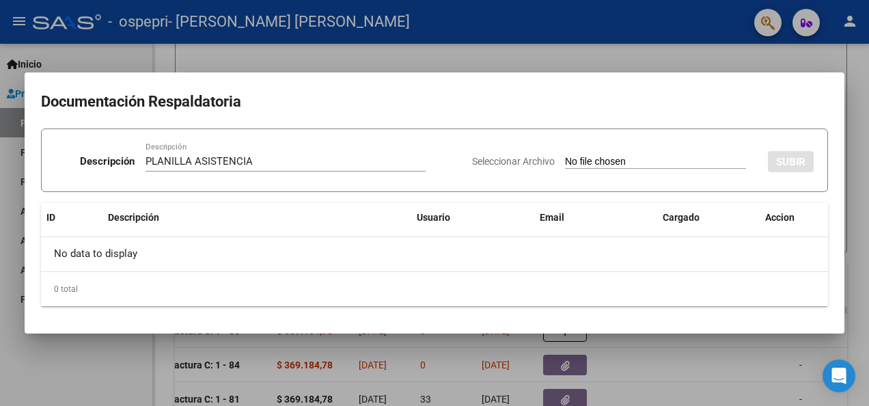
click at [679, 163] on input "Seleccionar Archivo" at bounding box center [655, 162] width 181 height 13
type input "C:\fakepath\PLANILLA ASISTENCIA [PERSON_NAME].pdf"
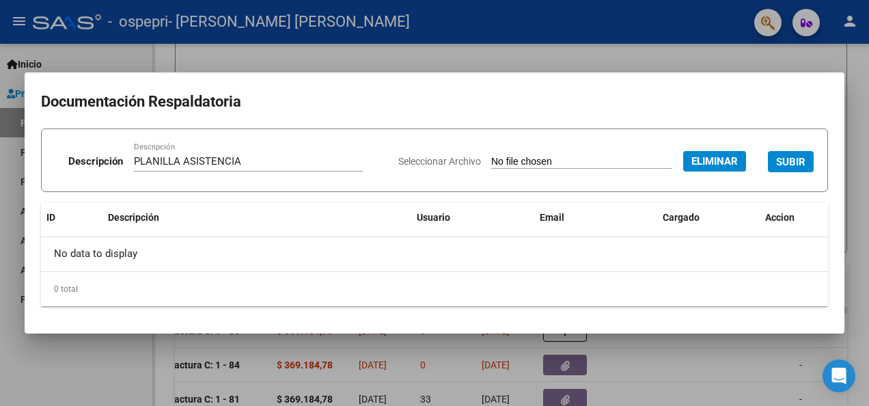
click at [801, 163] on span "SUBIR" at bounding box center [790, 162] width 29 height 12
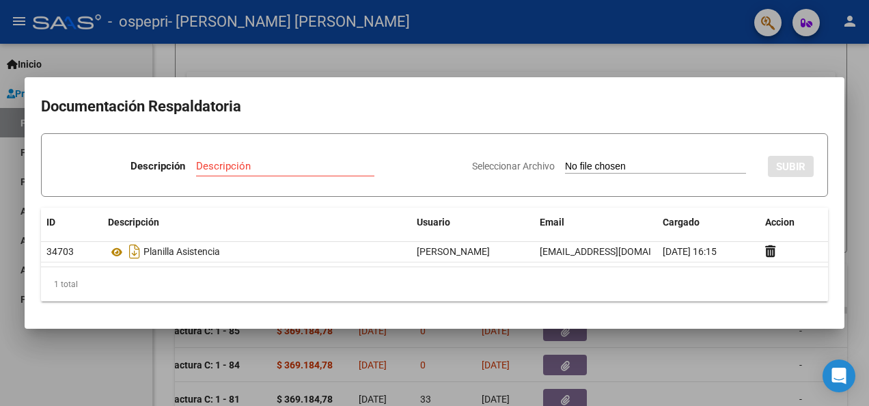
click at [411, 50] on div at bounding box center [434, 203] width 869 height 406
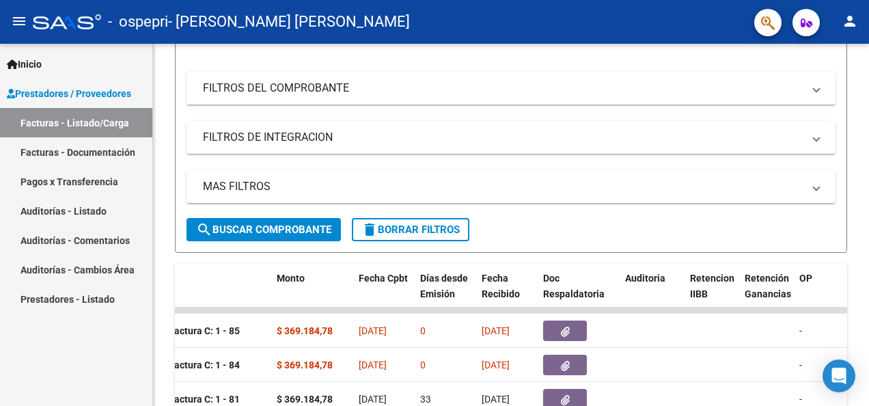
click at [847, 23] on mat-icon "person" at bounding box center [850, 21] width 16 height 16
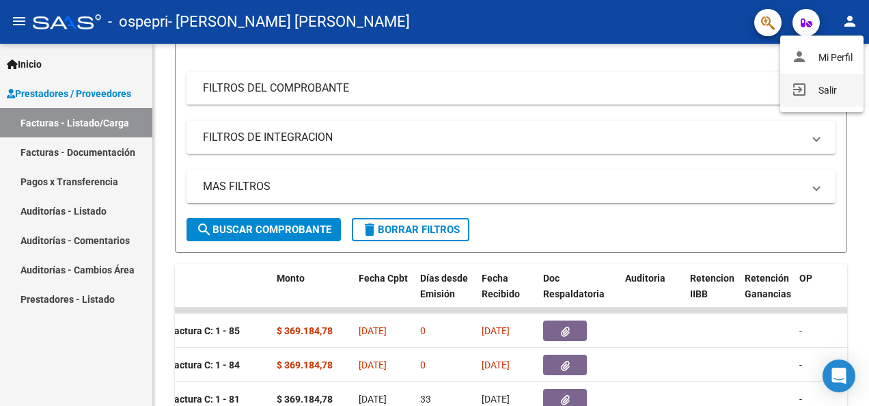
click at [830, 87] on button "exit_to_app Salir" at bounding box center [821, 90] width 83 height 33
